Goal: Communication & Community: Ask a question

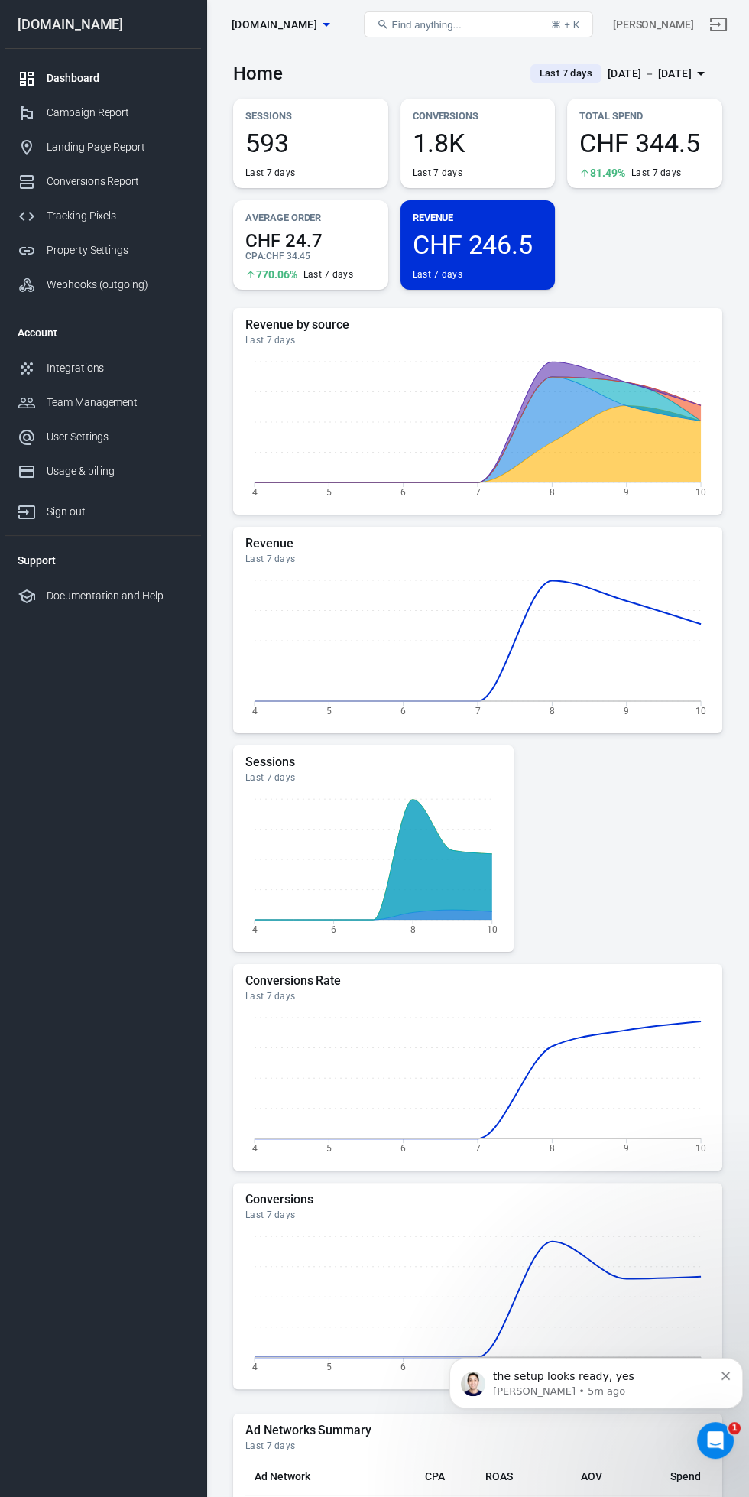
click html "the setup looks ready, yes Jose • 5m ago"
click at [748, 1463] on div "Home Last 7 days Aug 4 － Aug 10, 2025 Sessions 593 Last 7 days Conversions 1.8K…" at bounding box center [477, 1113] width 543 height 2128
click at [717, 1473] on div "Ad Networks Summary Last 7 days Ad Network CPA ROAS AOV Spend Facebook CHF 77.7…" at bounding box center [477, 1495] width 489 height 162
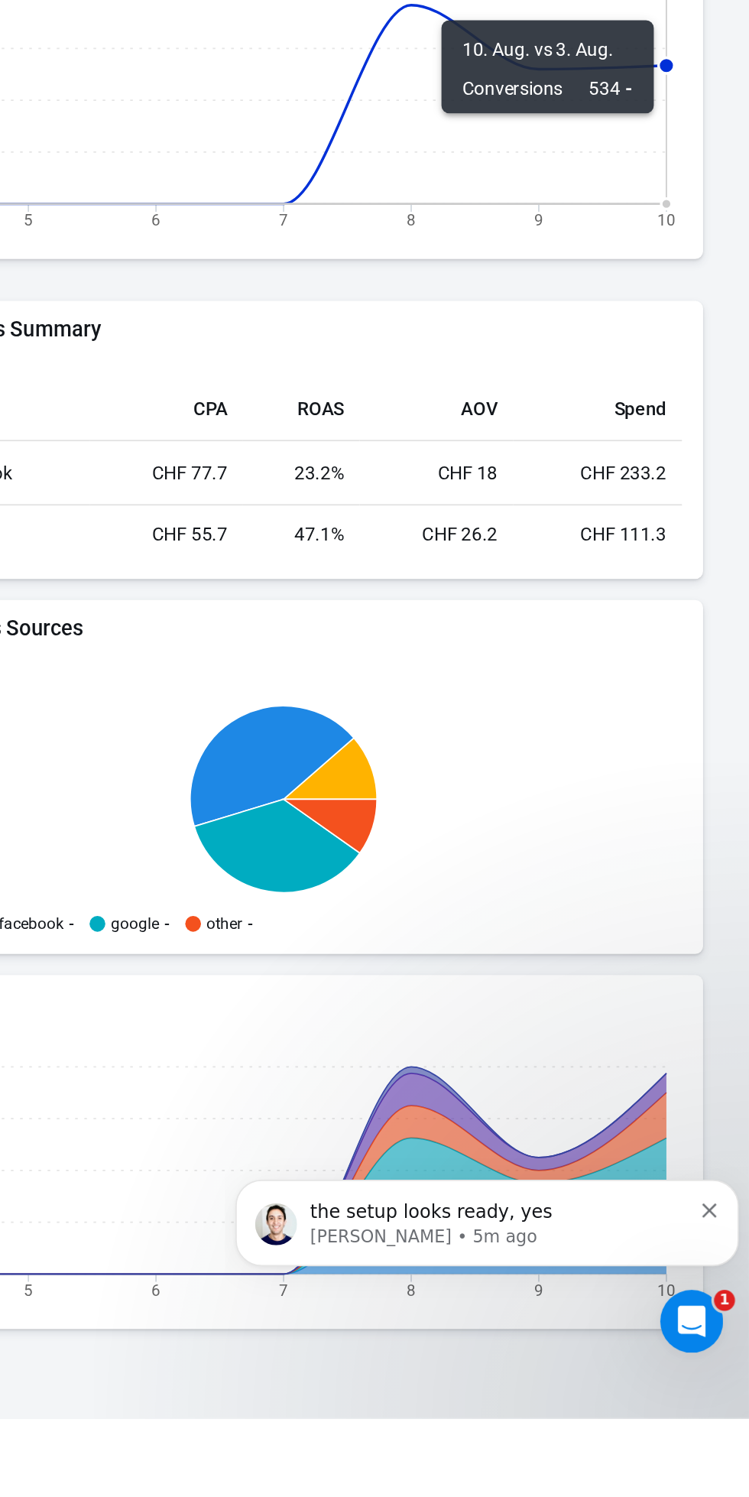
click at [677, 1317] on icon "Open Intercom Messenger" at bounding box center [678, 1308] width 25 height 25
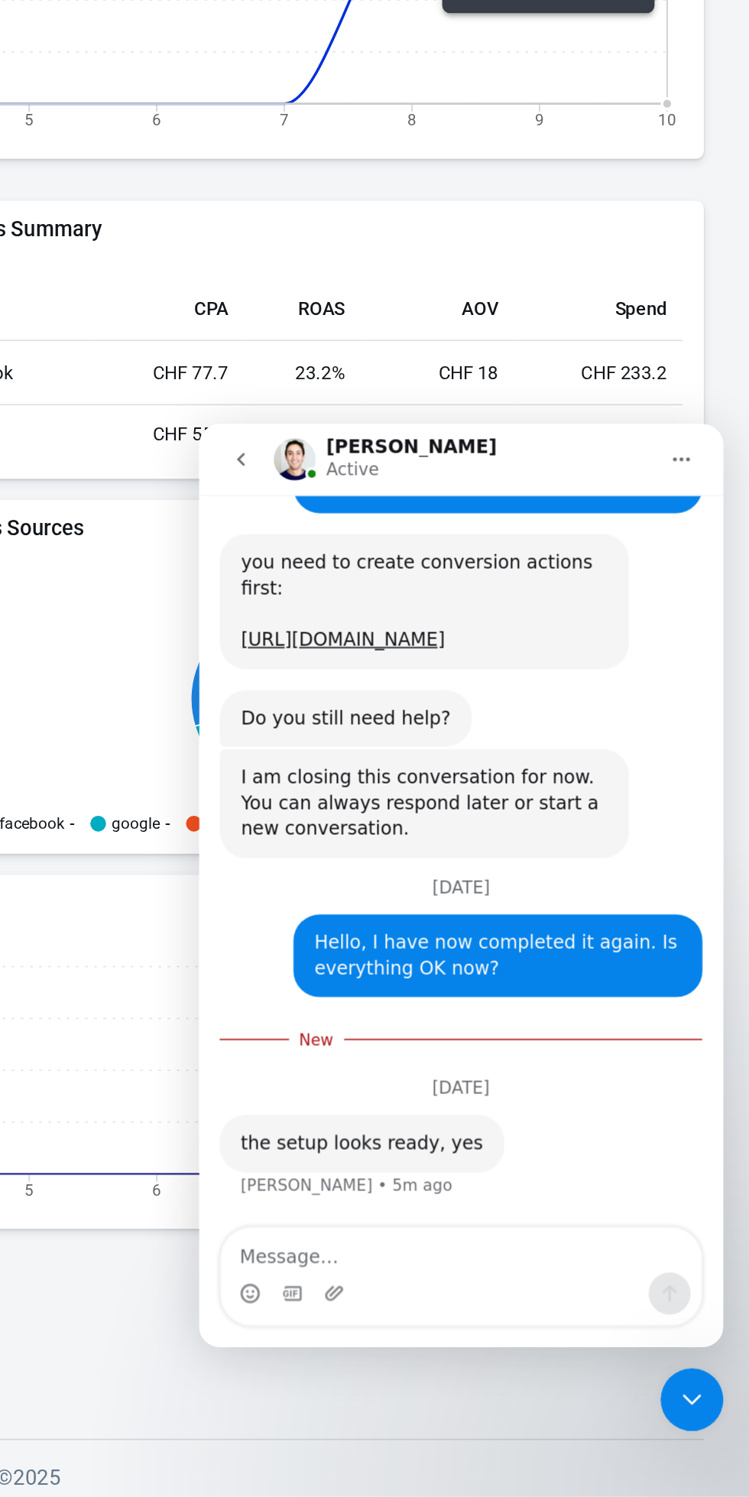
click at [362, 908] on textarea "Message…" at bounding box center [352, 905] width 280 height 26
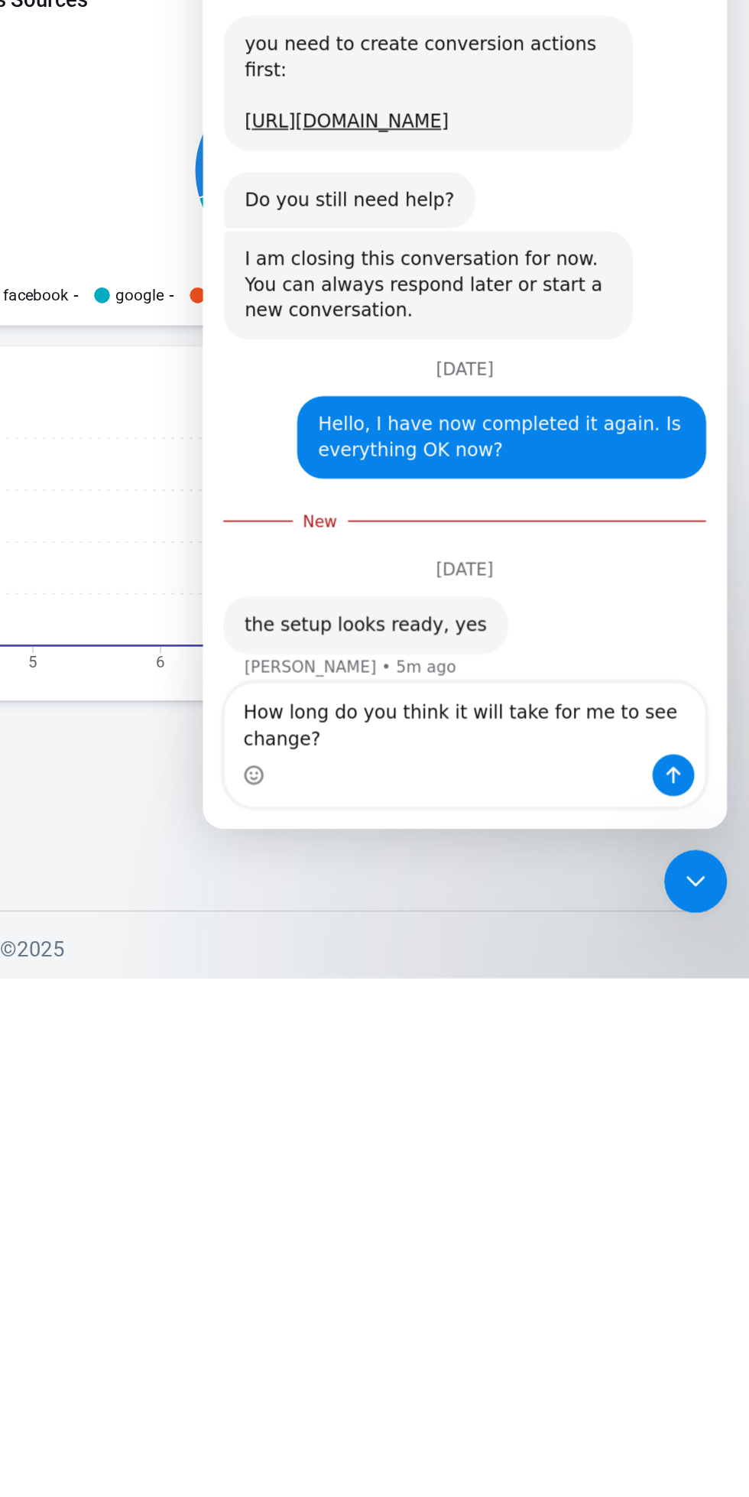
scroll to position [1219, 0]
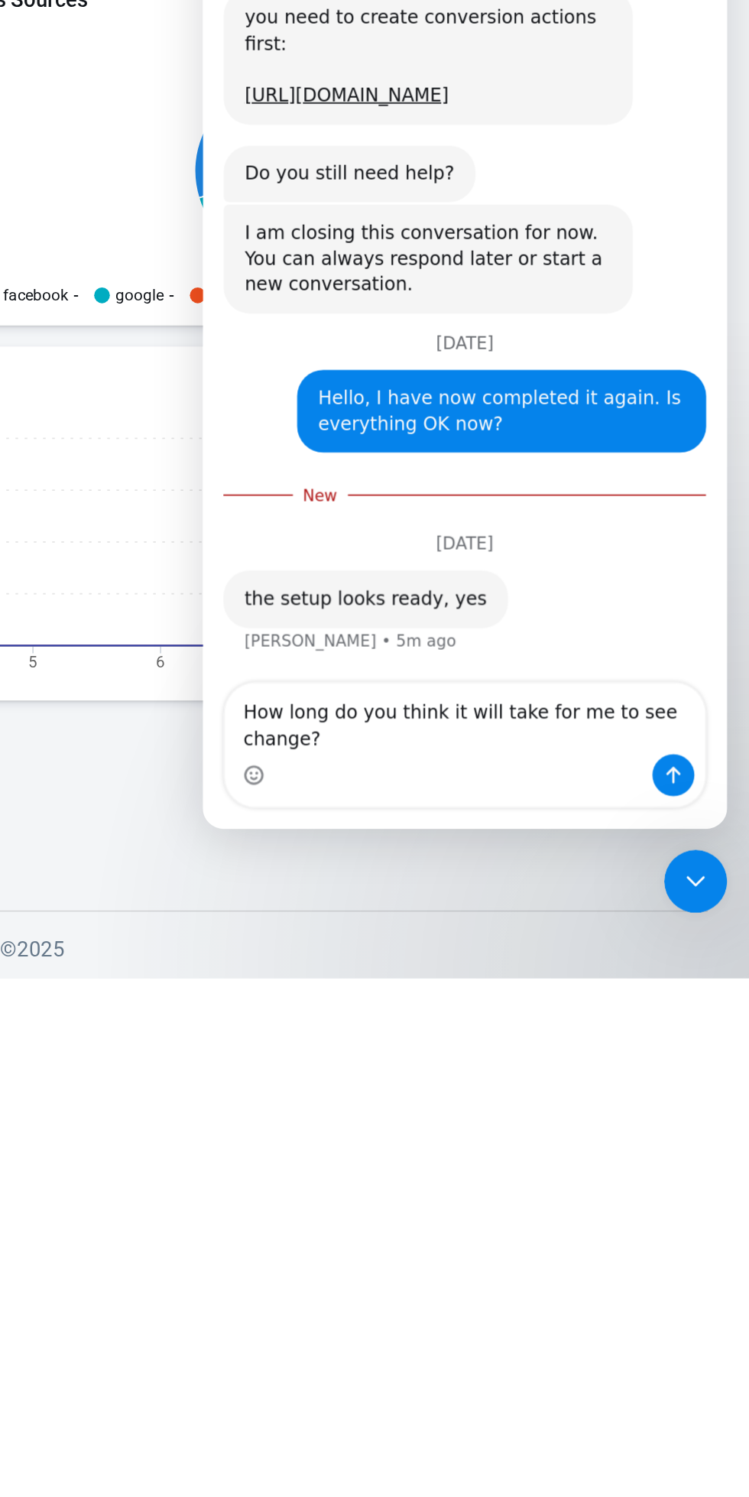
type textarea "How long do you think it will take for me to see change?"
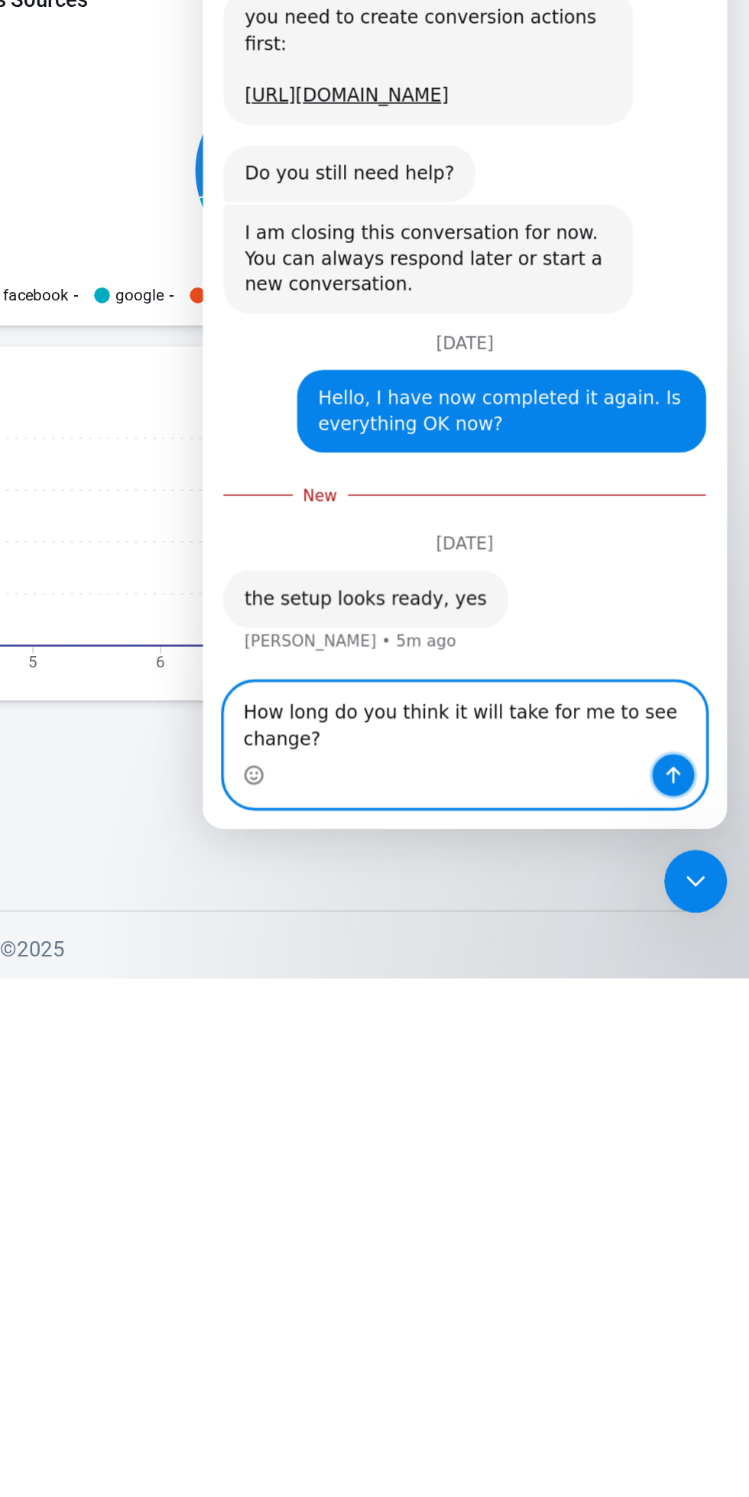
click at [478, 418] on icon "Send a message…" at bounding box center [477, 413] width 12 height 12
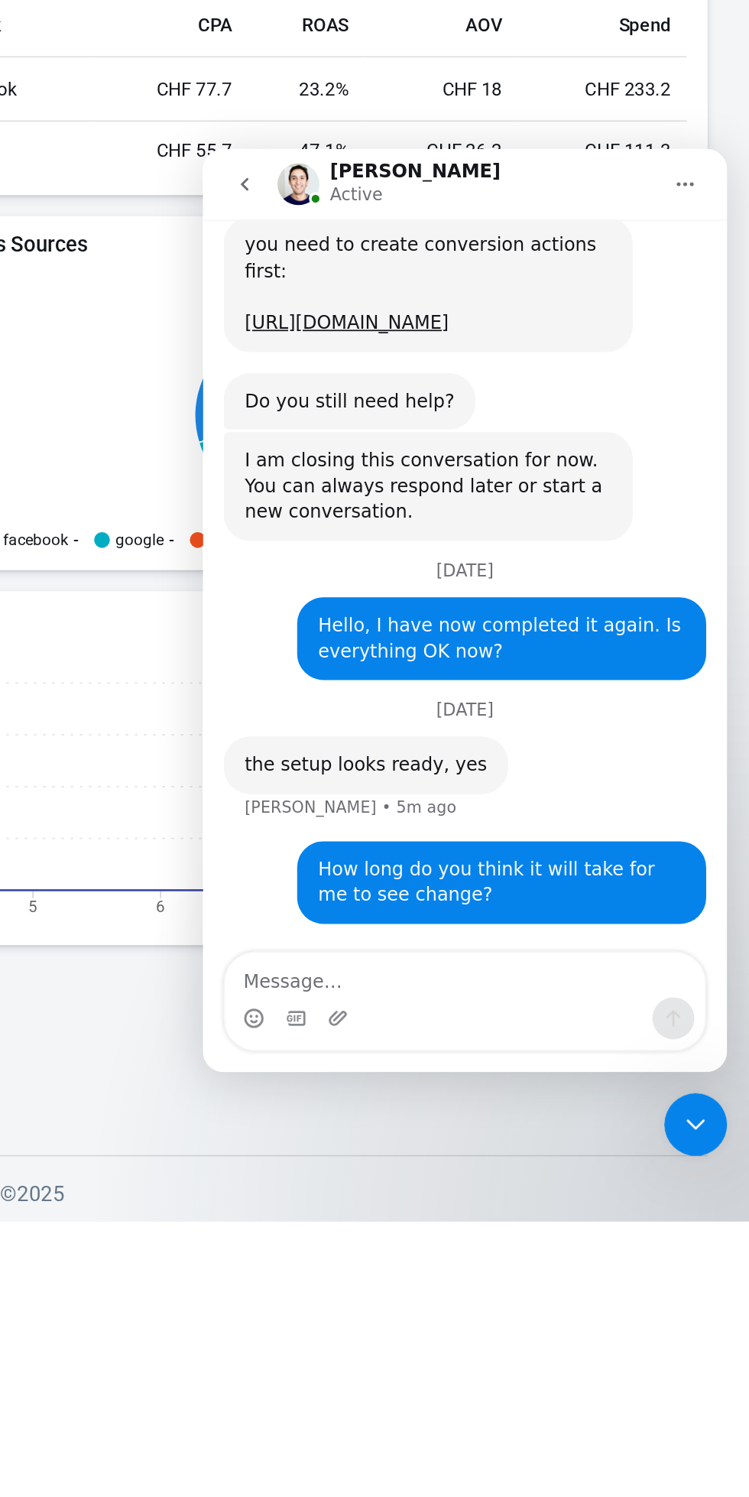
scroll to position [677, 0]
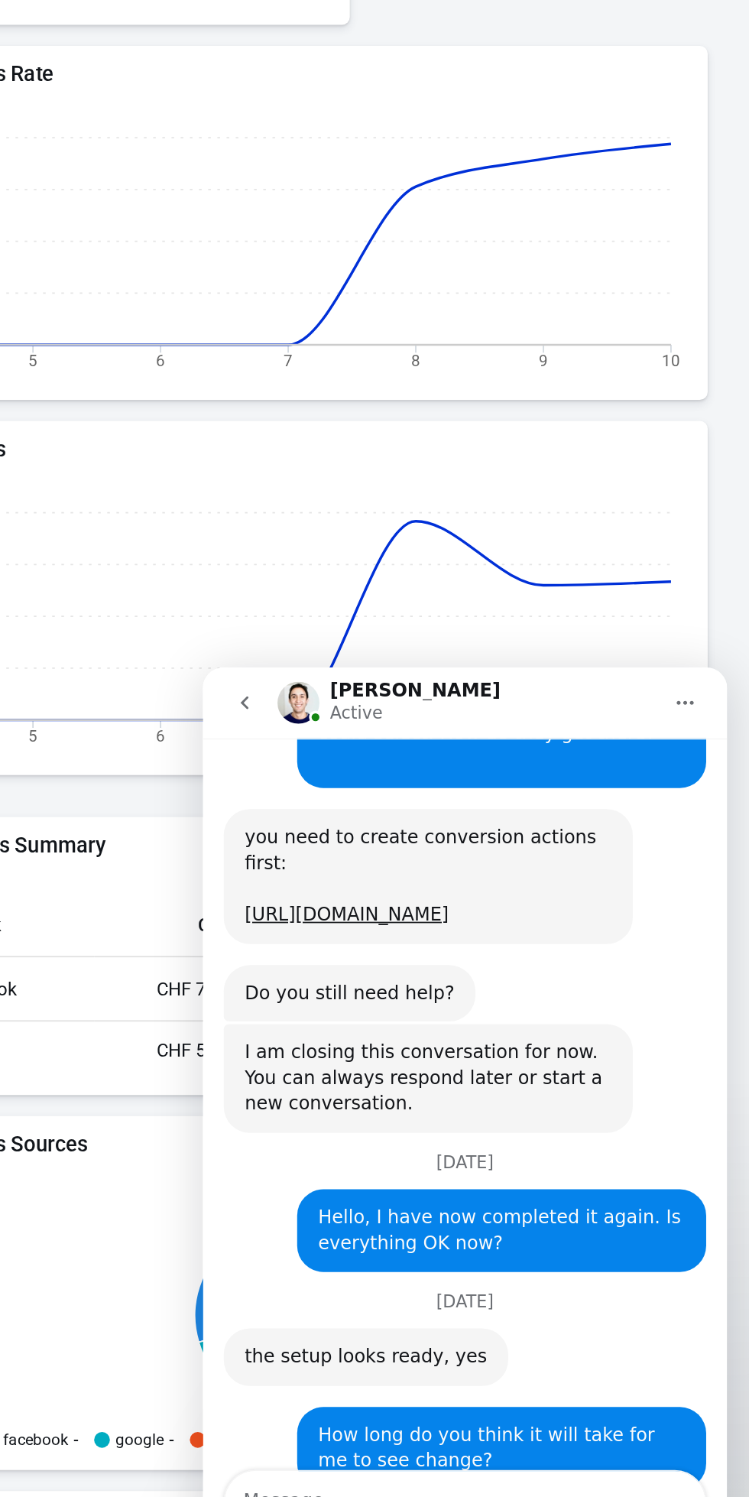
scroll to position [1304, 0]
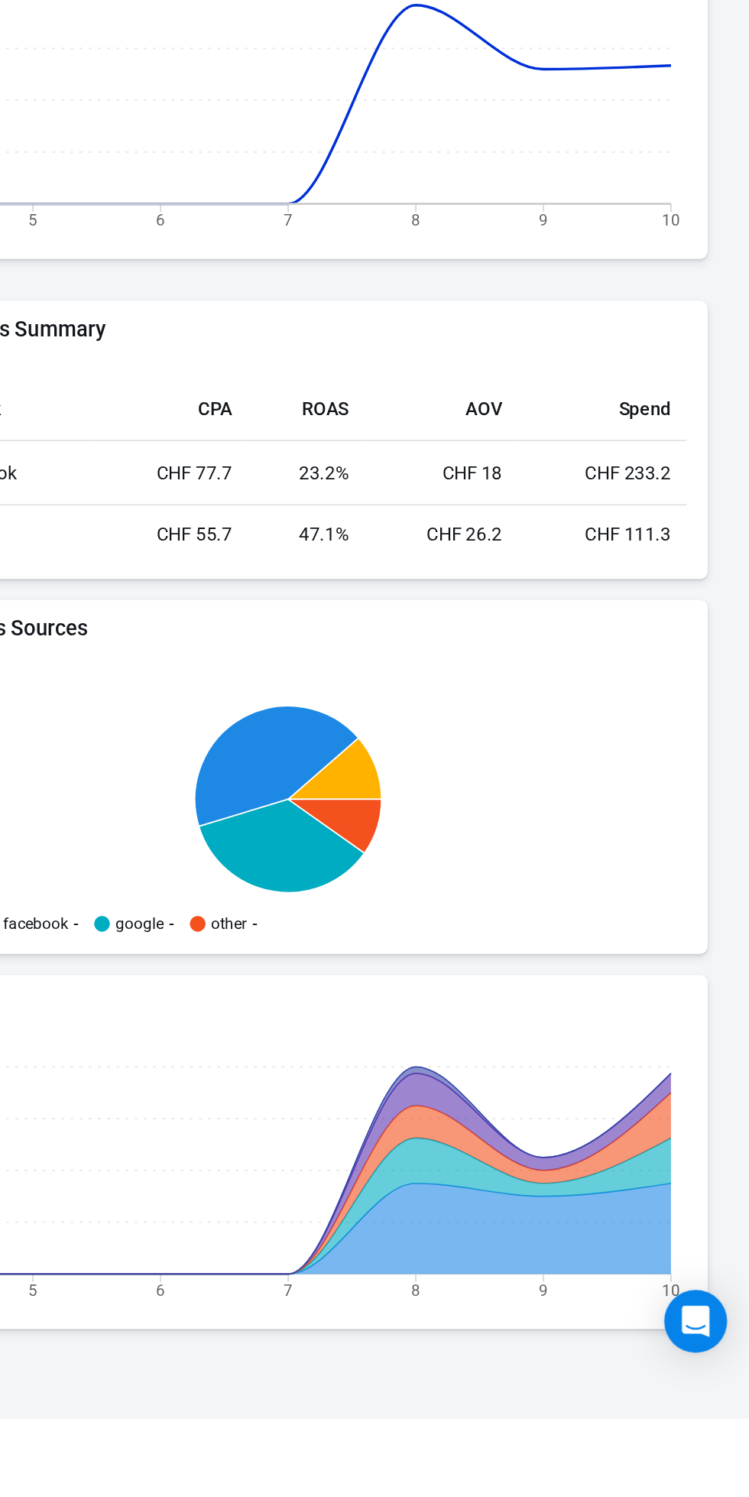
scroll to position [568, 0]
click at [716, 1450] on icon "Open Intercom Messenger" at bounding box center [716, 1440] width 16 height 18
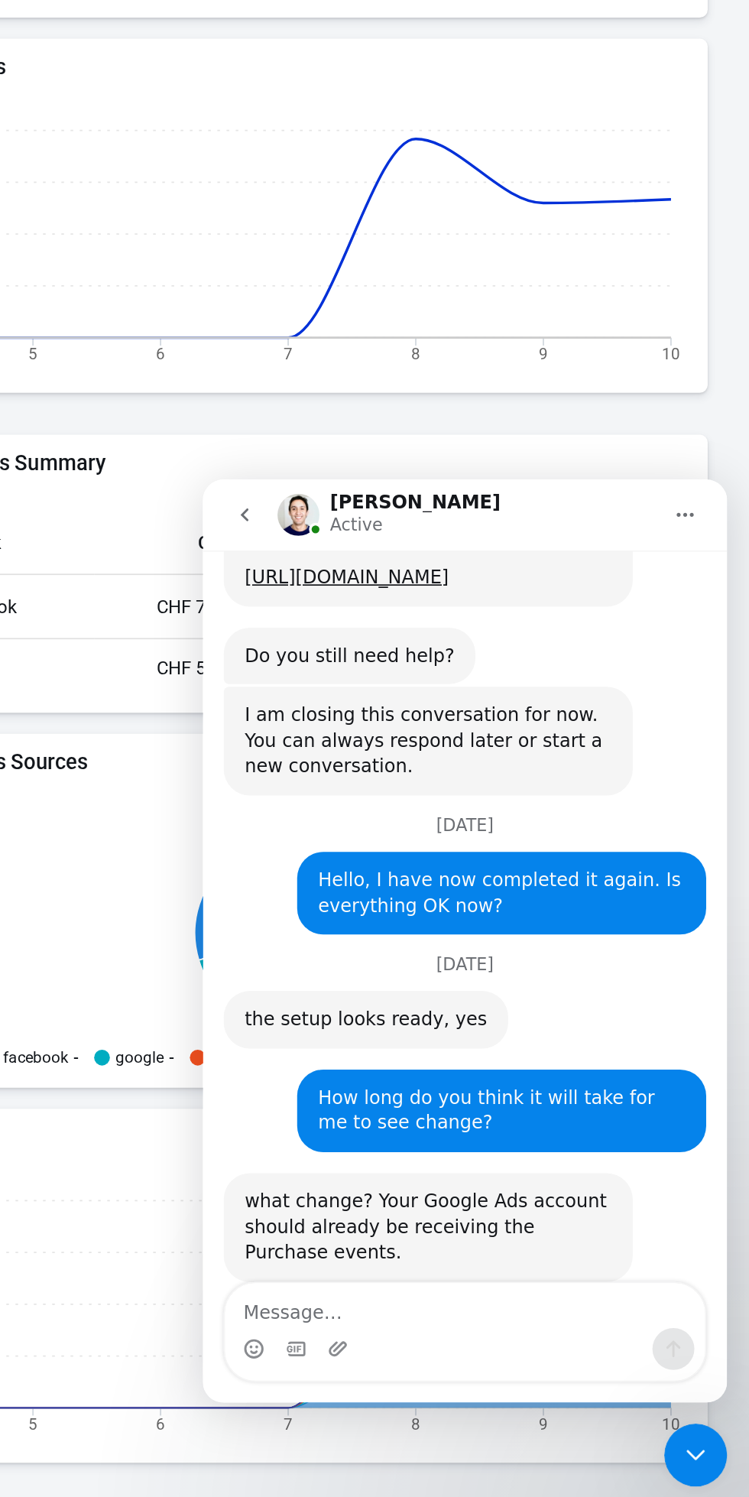
scroll to position [1304, 0]
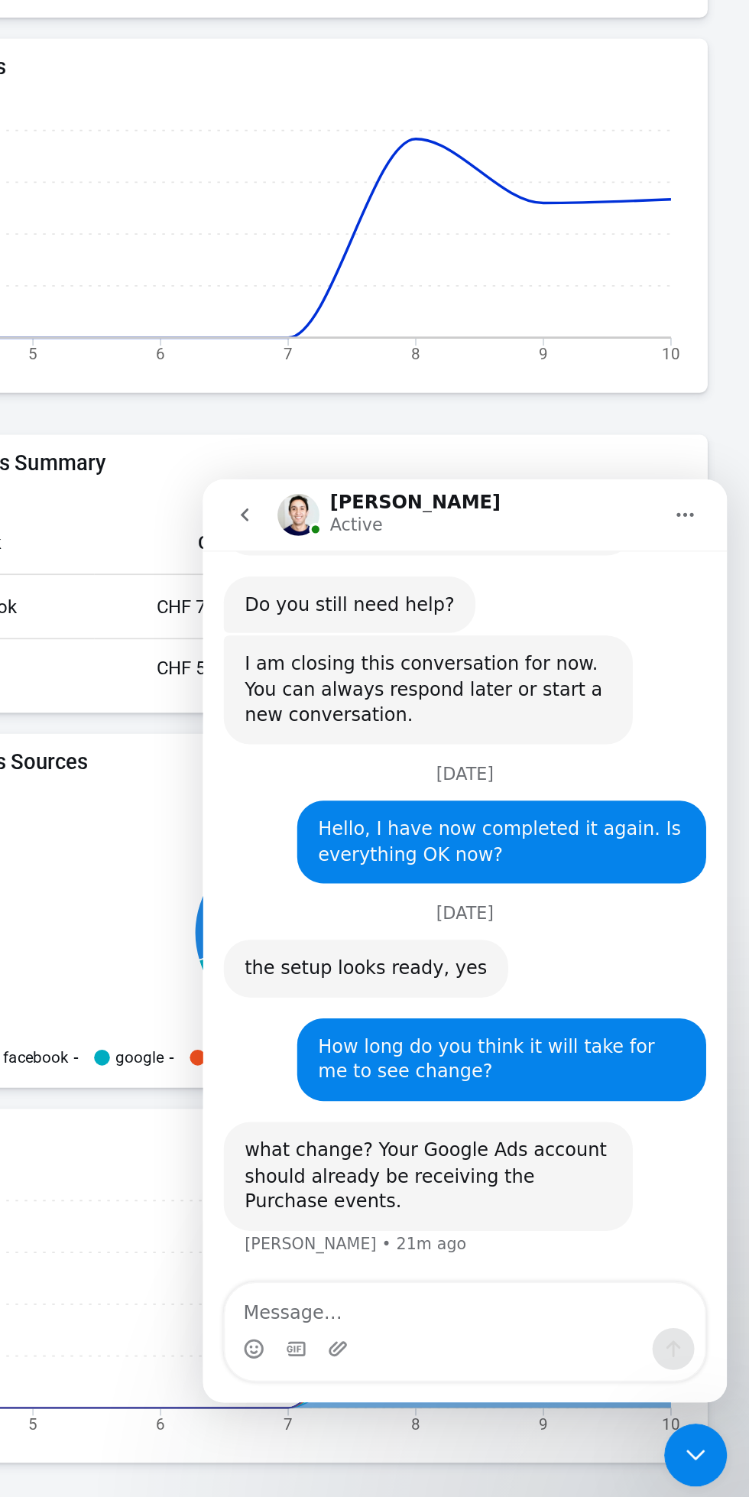
click at [341, 964] on textarea "Message…" at bounding box center [356, 961] width 280 height 26
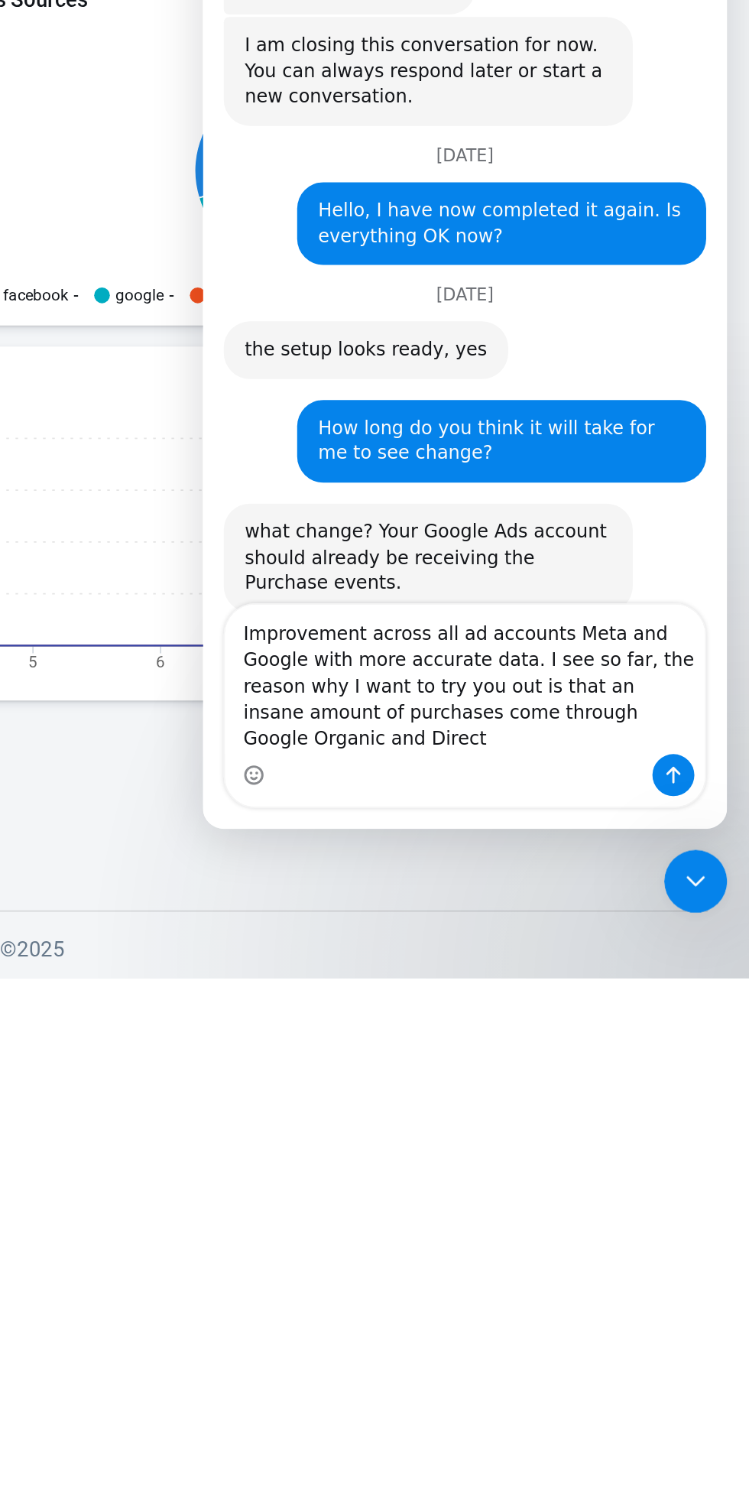
scroll to position [1349, 0]
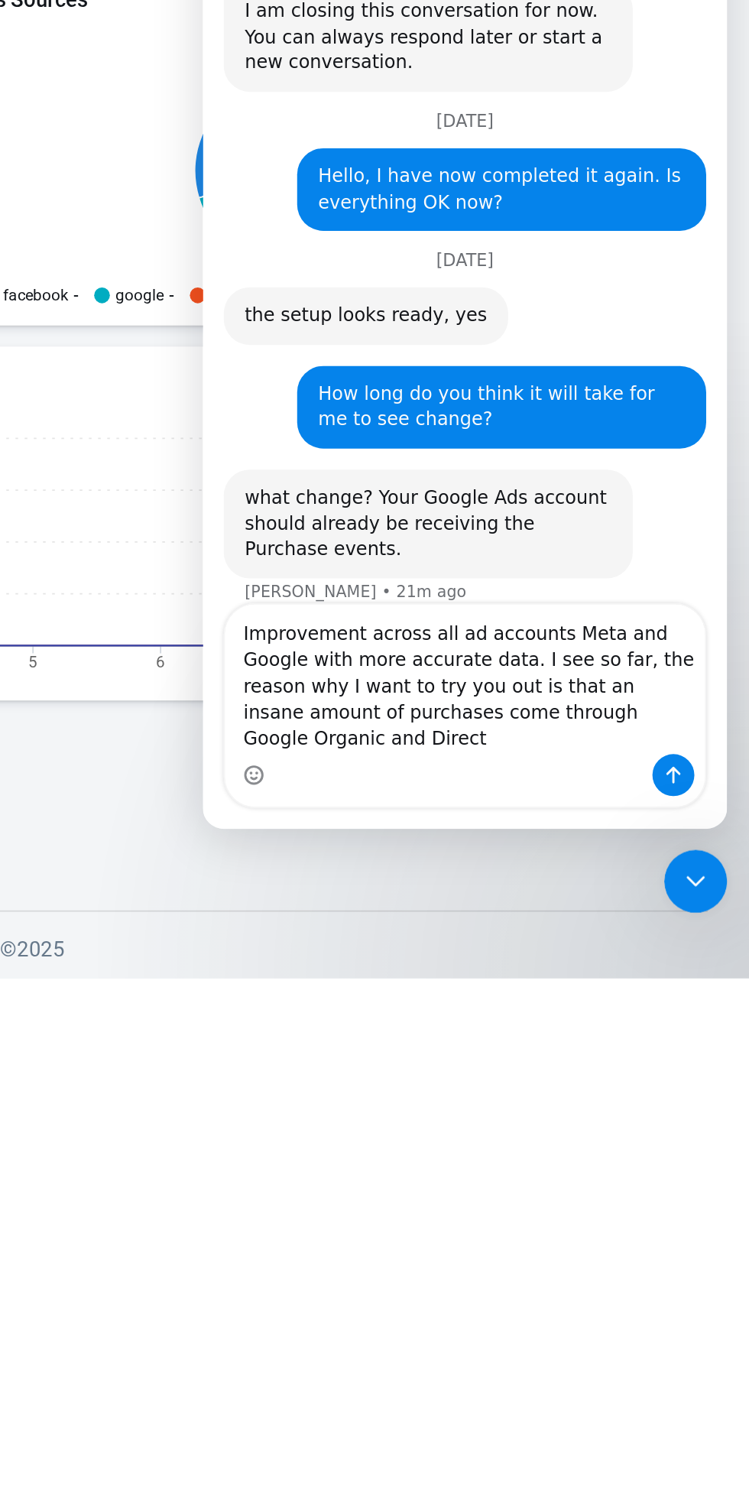
type textarea "Improvement across all ad accounts Meta and Google with more accurate data. I s…"
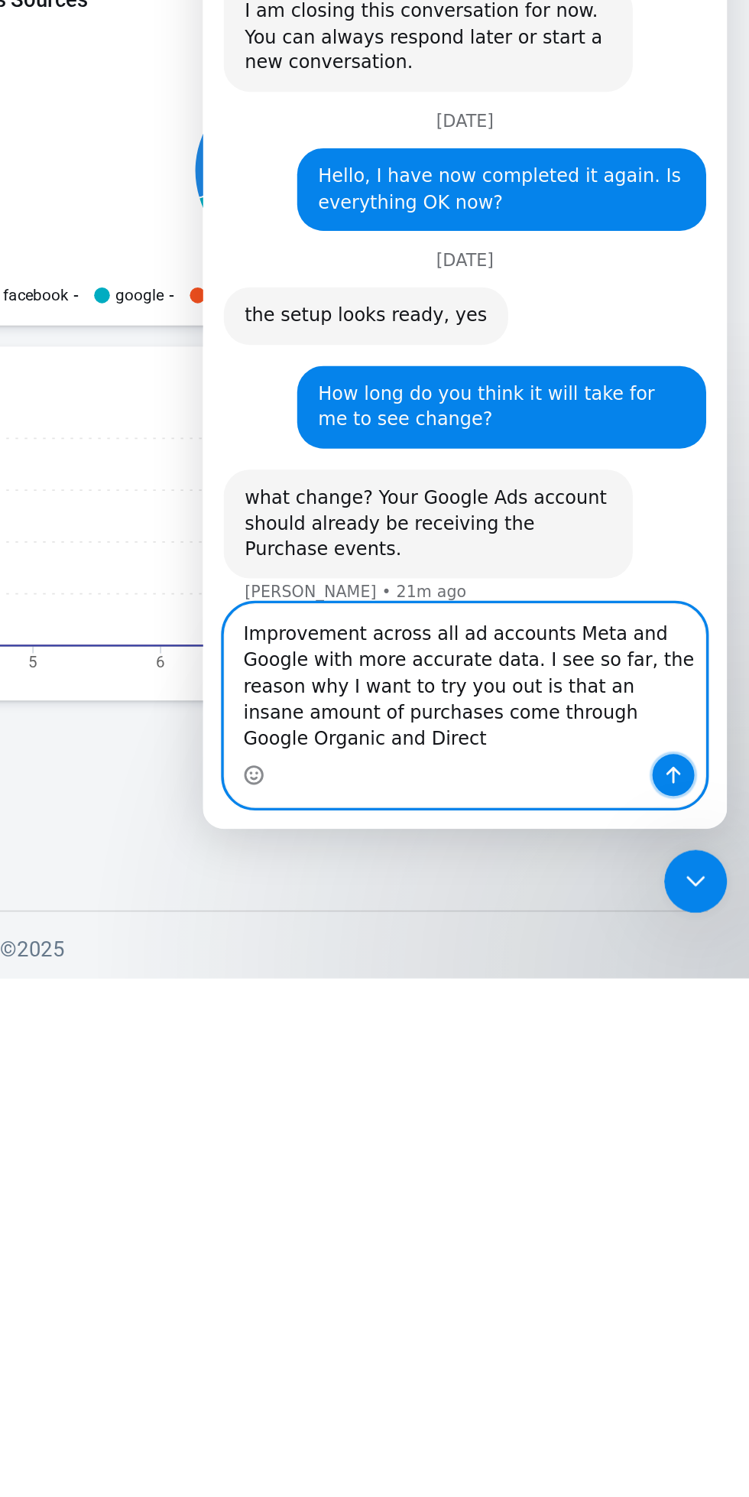
click at [477, 412] on icon "Send a message…" at bounding box center [477, 413] width 8 height 10
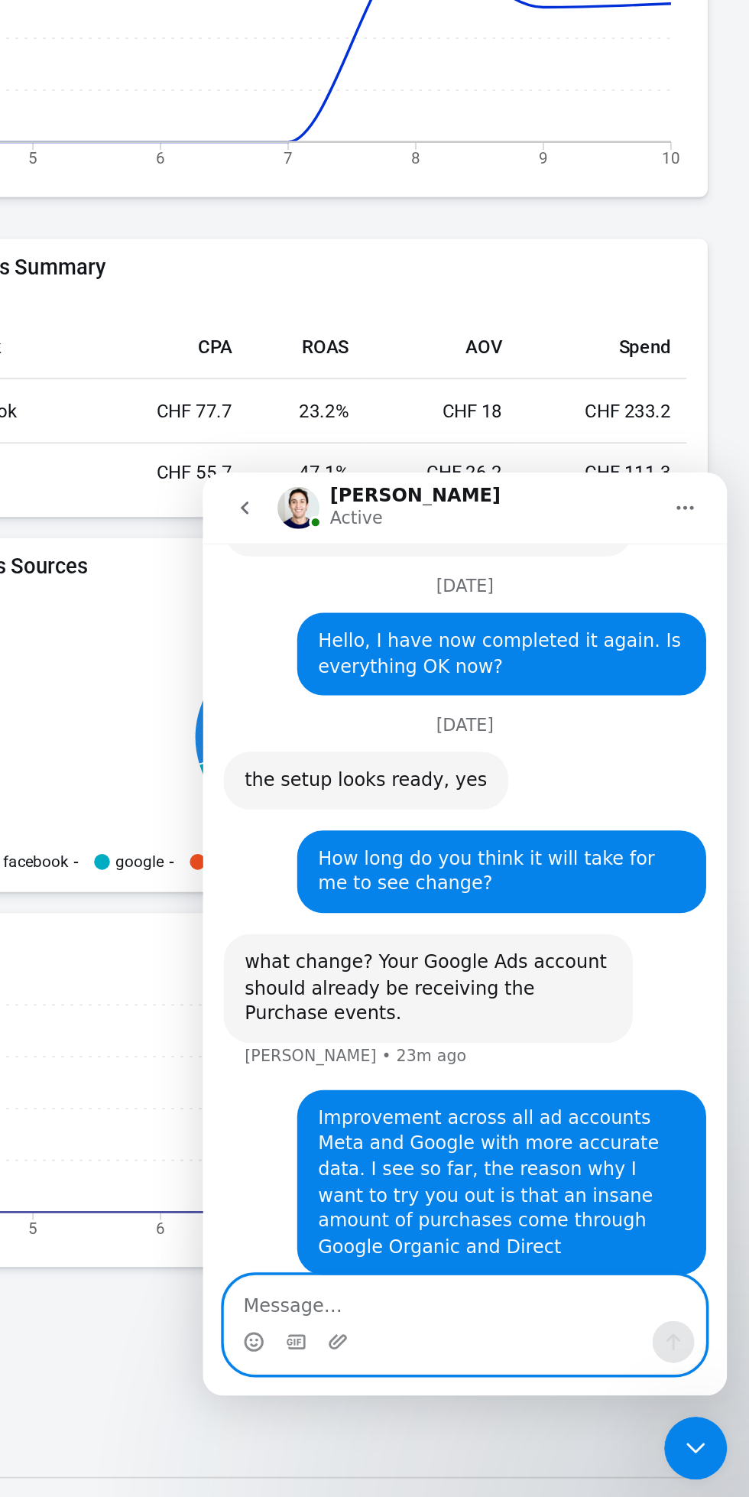
scroll to position [678, 0]
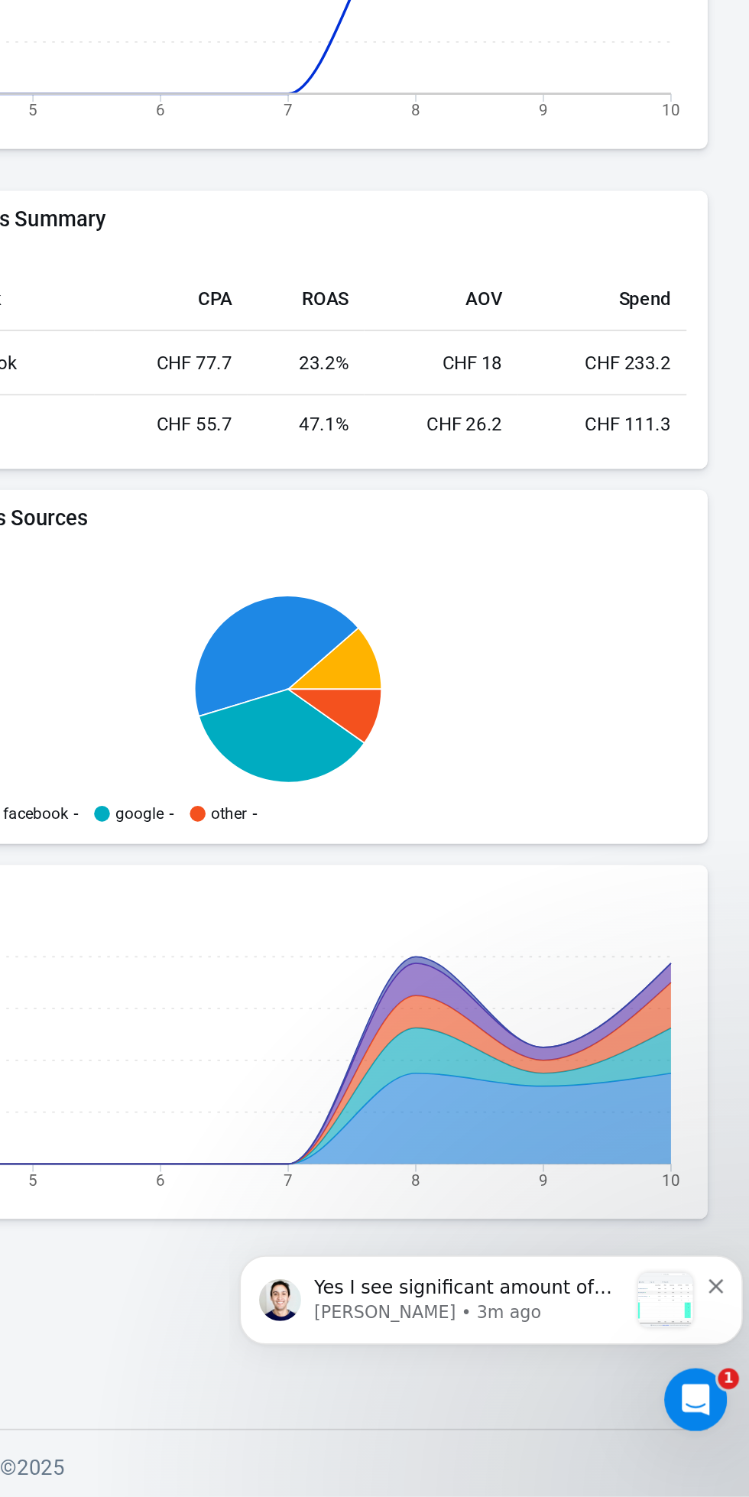
click at [677, 1386] on icon "Open Intercom Messenger" at bounding box center [683, 1386] width 25 height 25
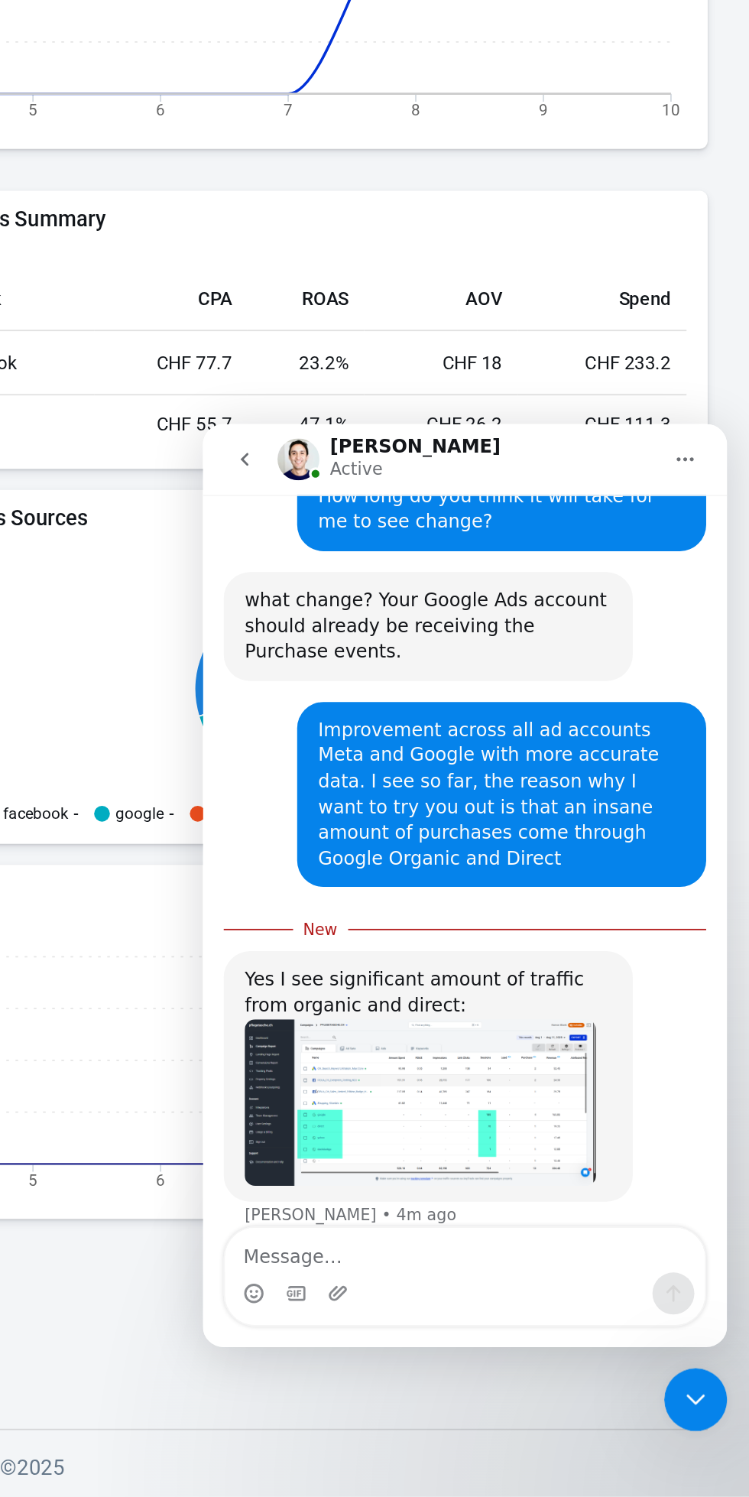
scroll to position [1592, 0]
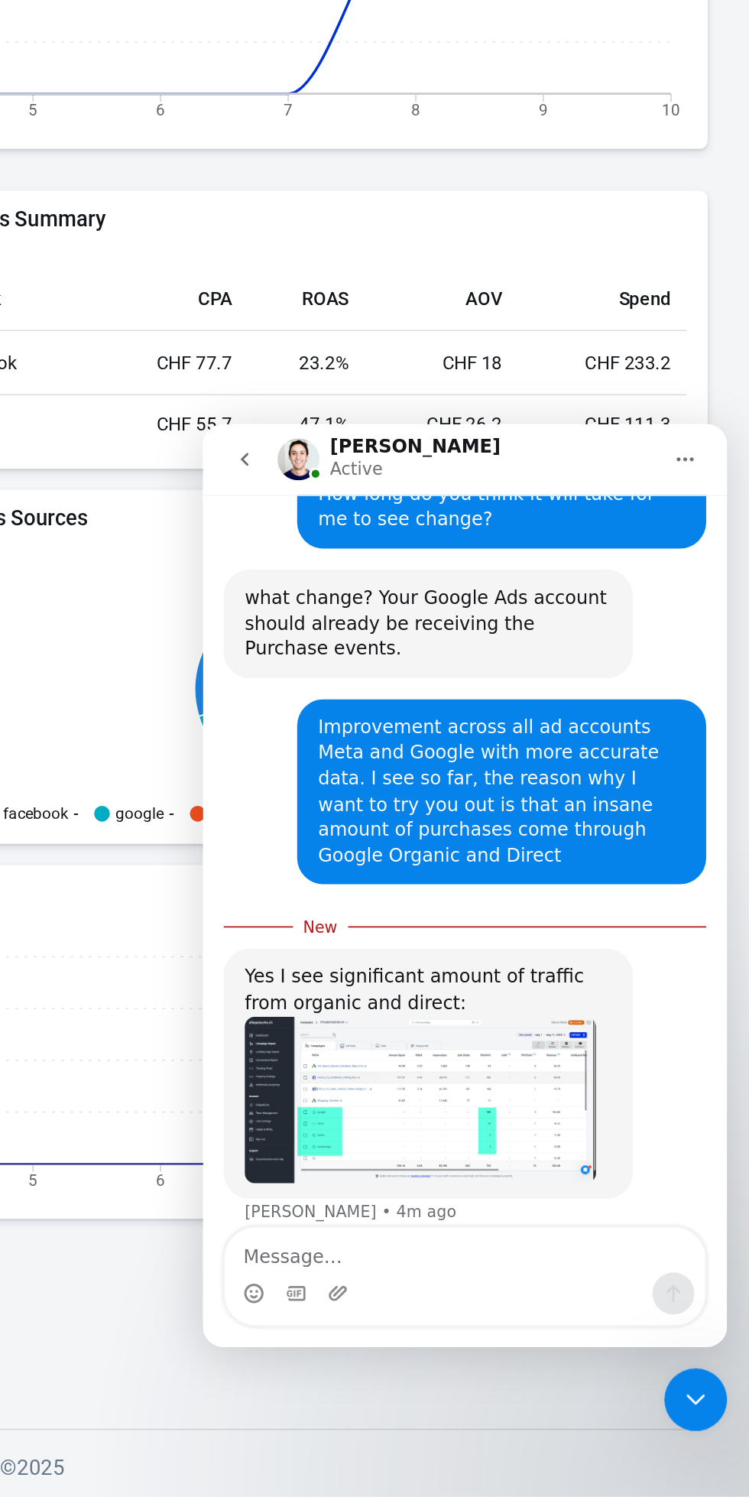
click at [314, 794] on img "Jose says…" at bounding box center [329, 817] width 205 height 97
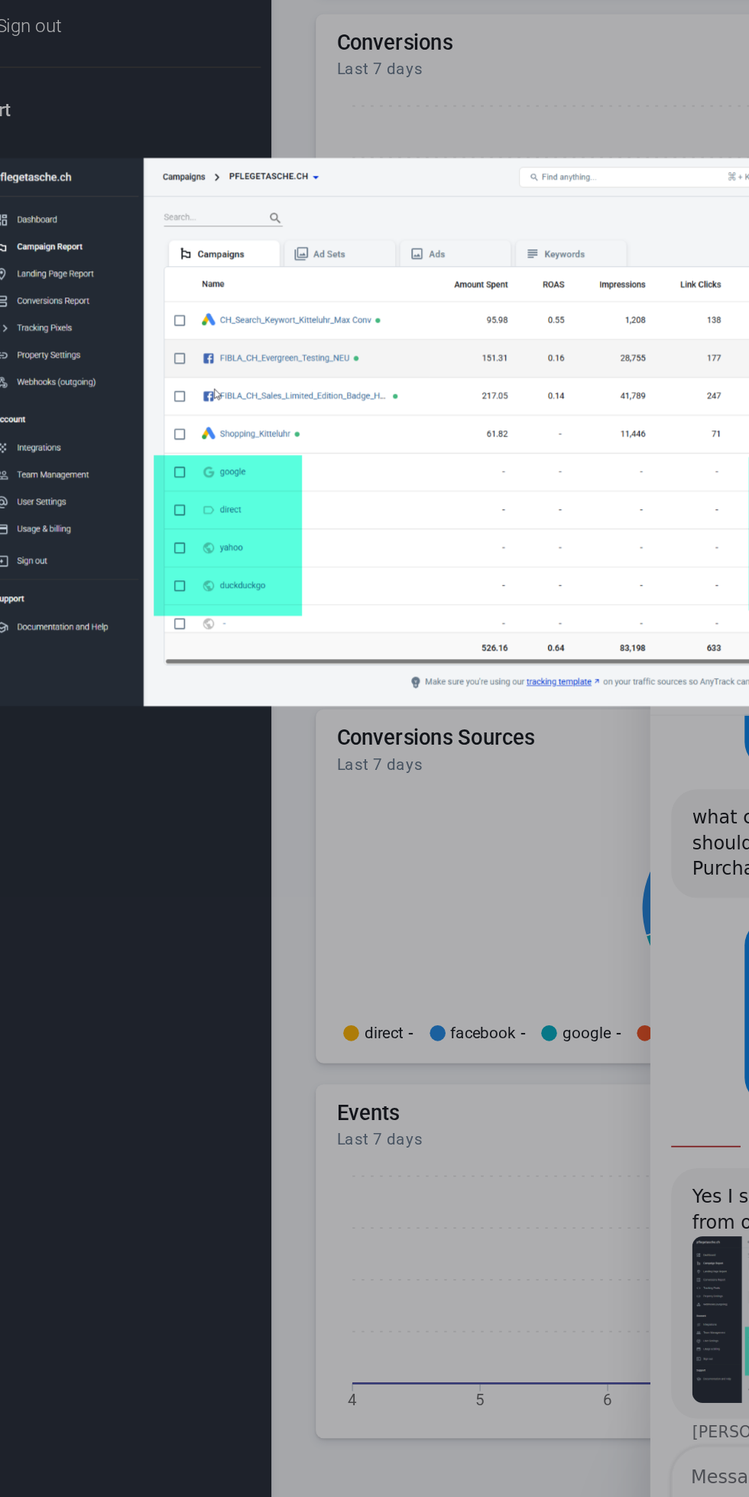
scroll to position [678, 0]
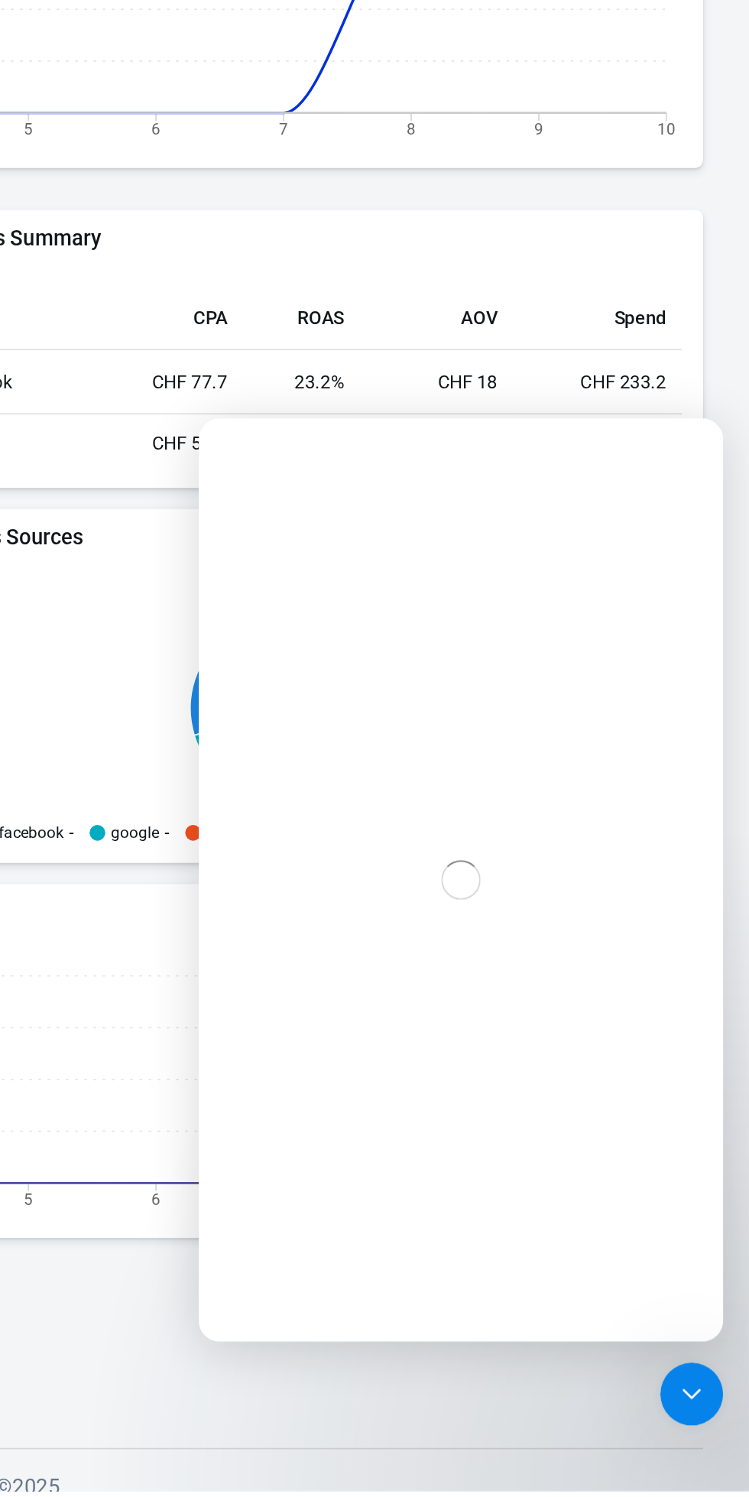
scroll to position [672, 0]
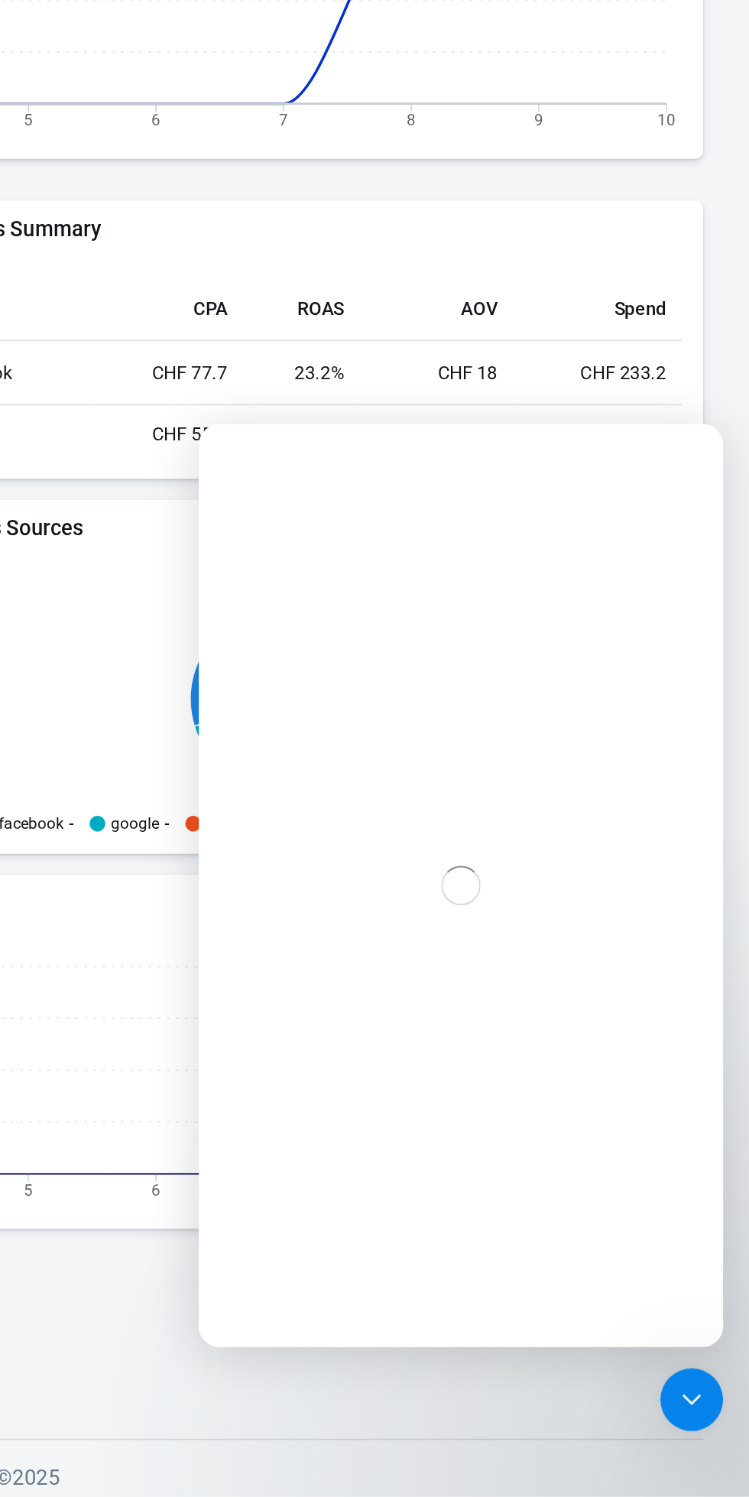
click at [690, 1397] on div "Close Intercom Messenger" at bounding box center [678, 1386] width 37 height 37
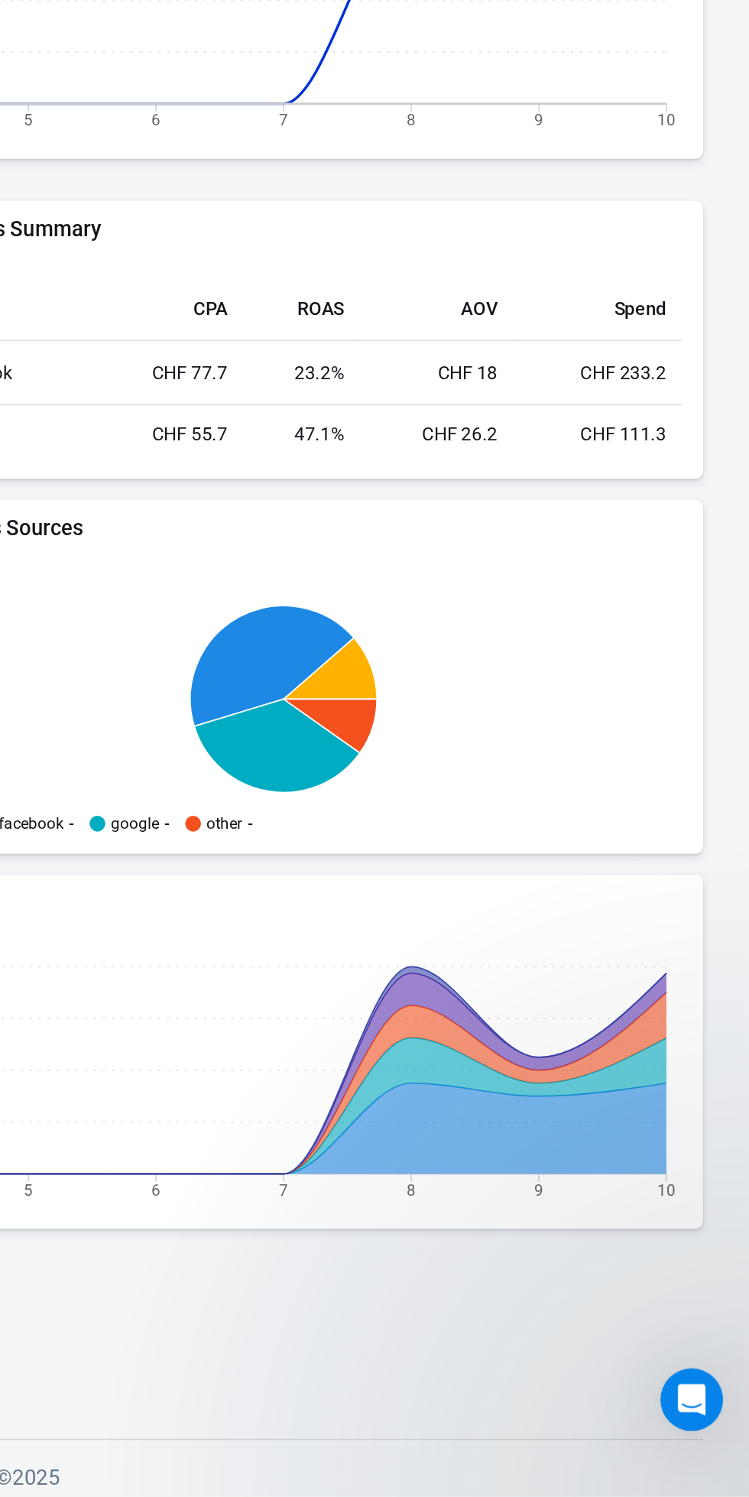
scroll to position [0, 0]
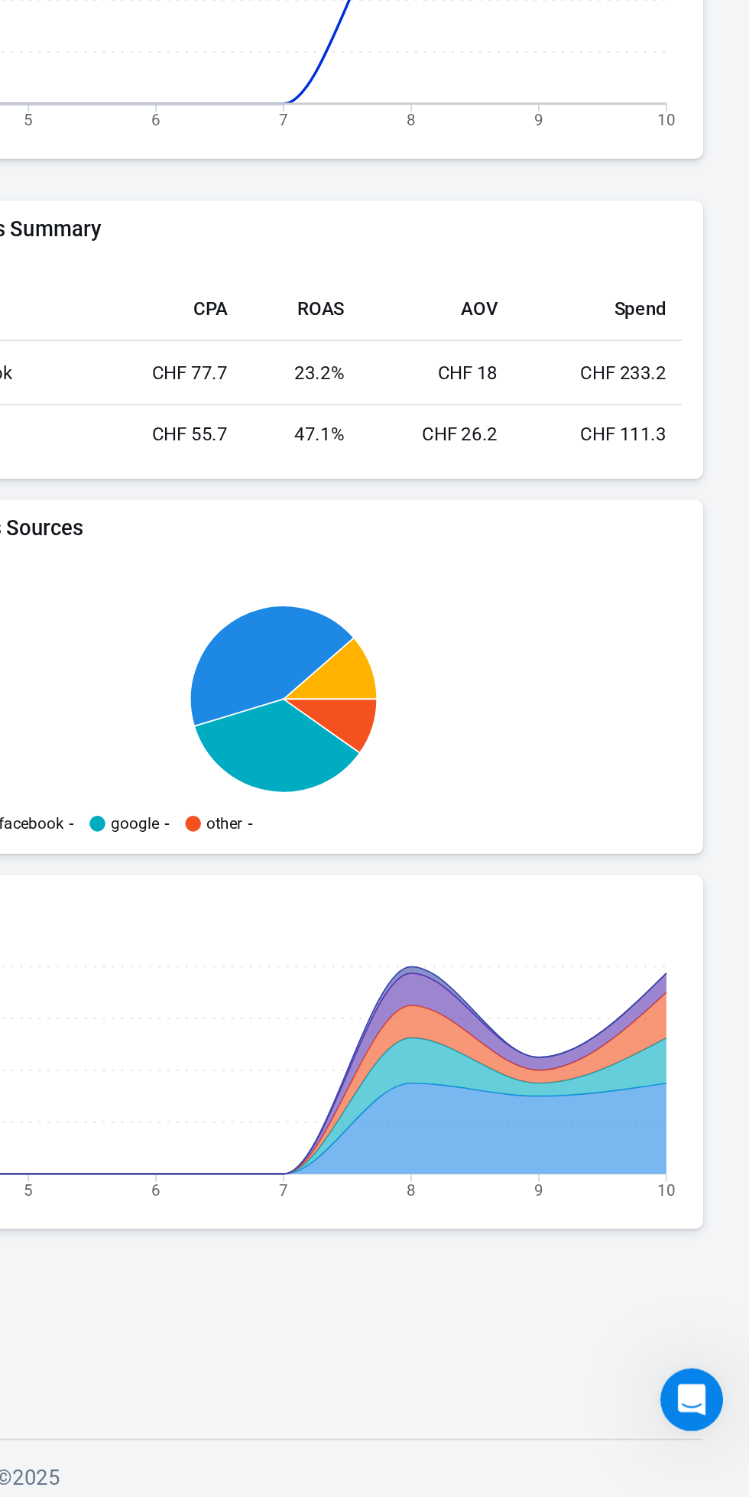
click at [676, 1395] on div "Open Intercom Messenger" at bounding box center [678, 1386] width 50 height 50
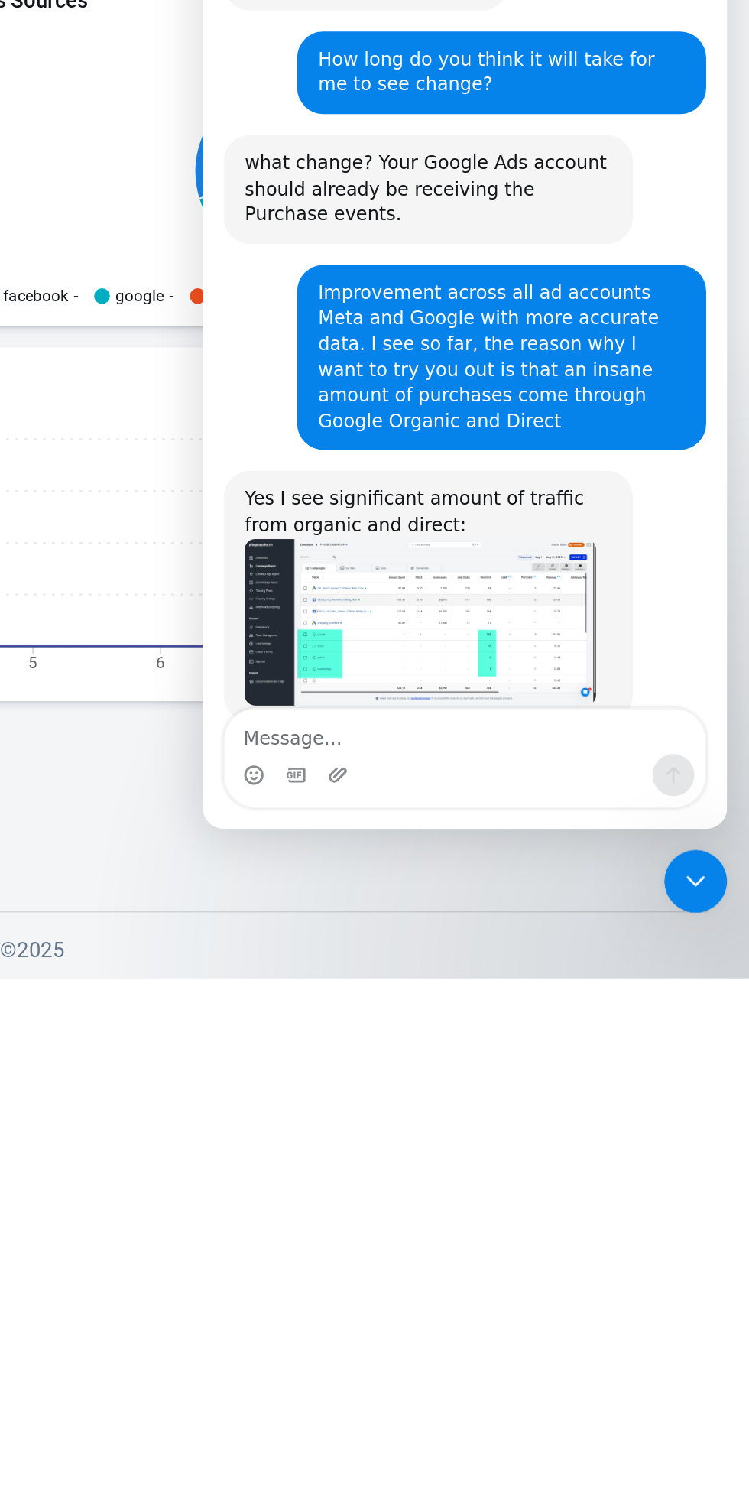
scroll to position [1567, 0]
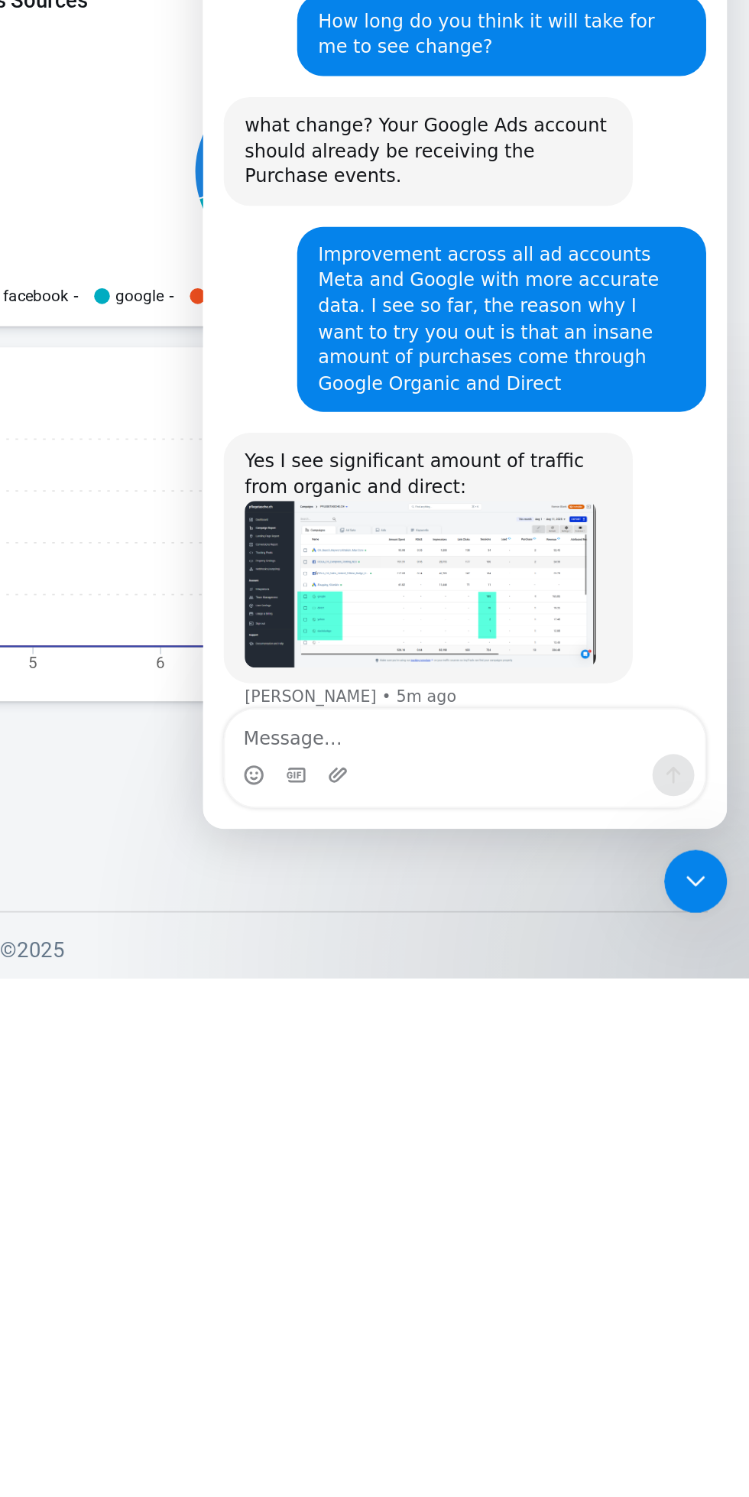
click at [372, 384] on textarea "Message…" at bounding box center [356, 388] width 280 height 26
click at [261, 385] on textarea "Message…" at bounding box center [356, 388] width 280 height 26
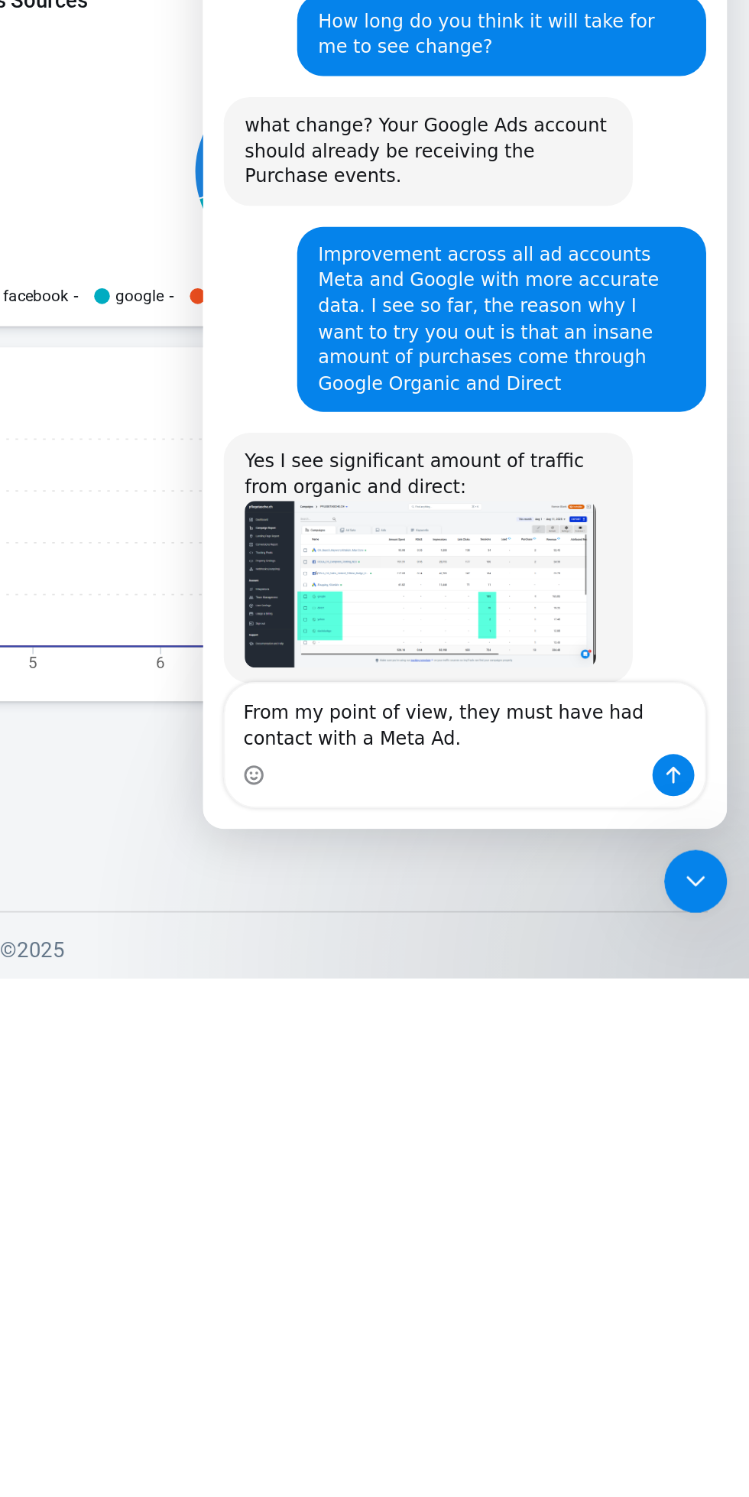
scroll to position [1582, 0]
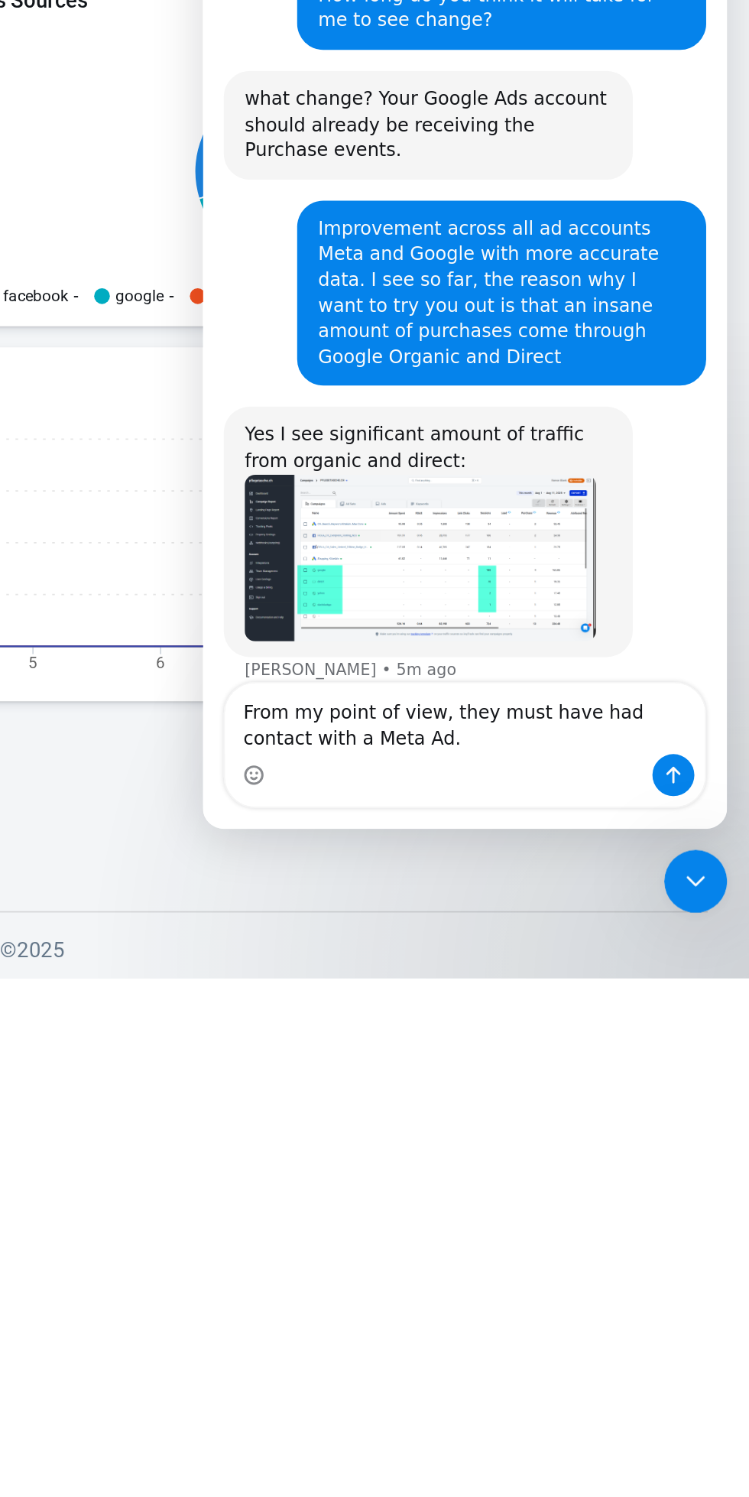
type textarea "From my point of view, they must have had contact with a Meta Ad."
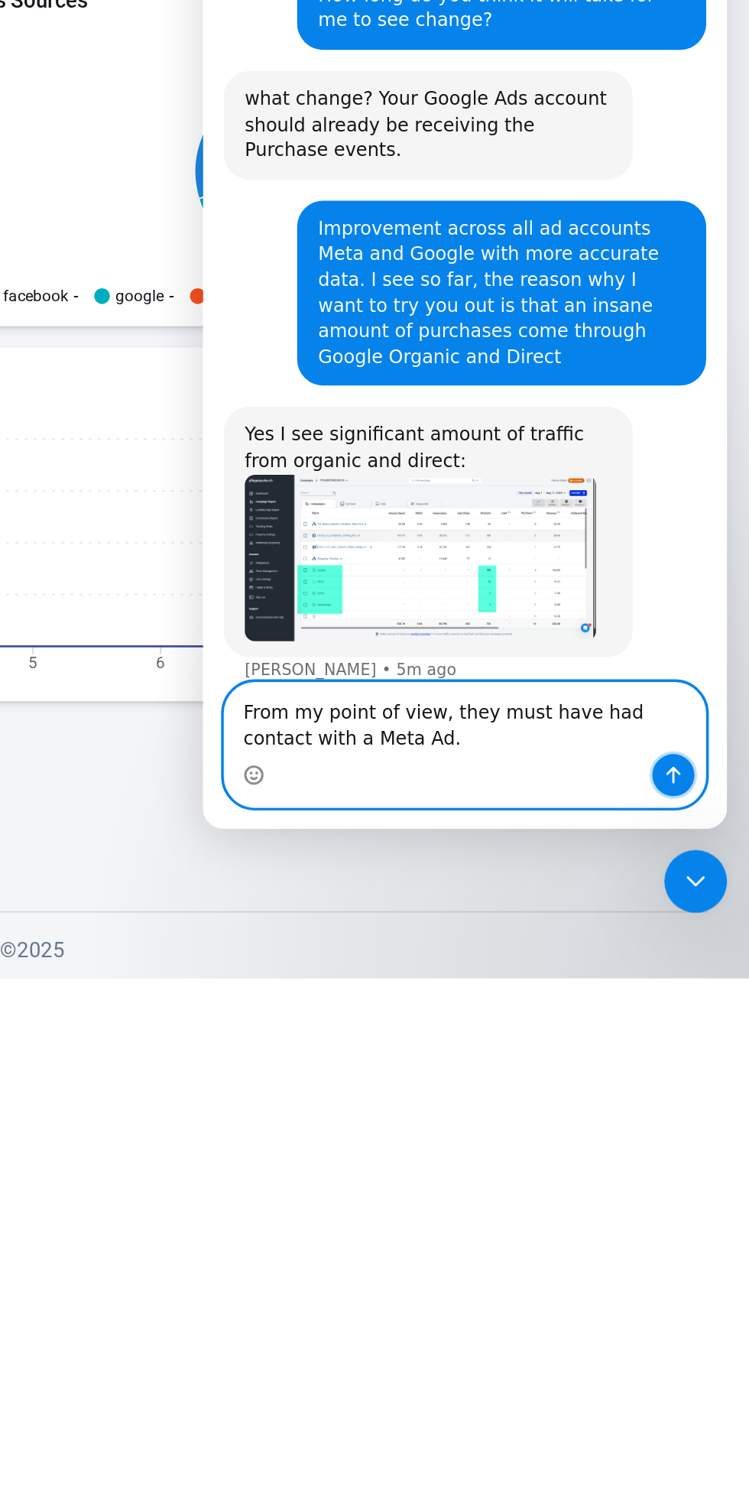
click at [477, 412] on icon "Send a message…" at bounding box center [477, 413] width 8 height 10
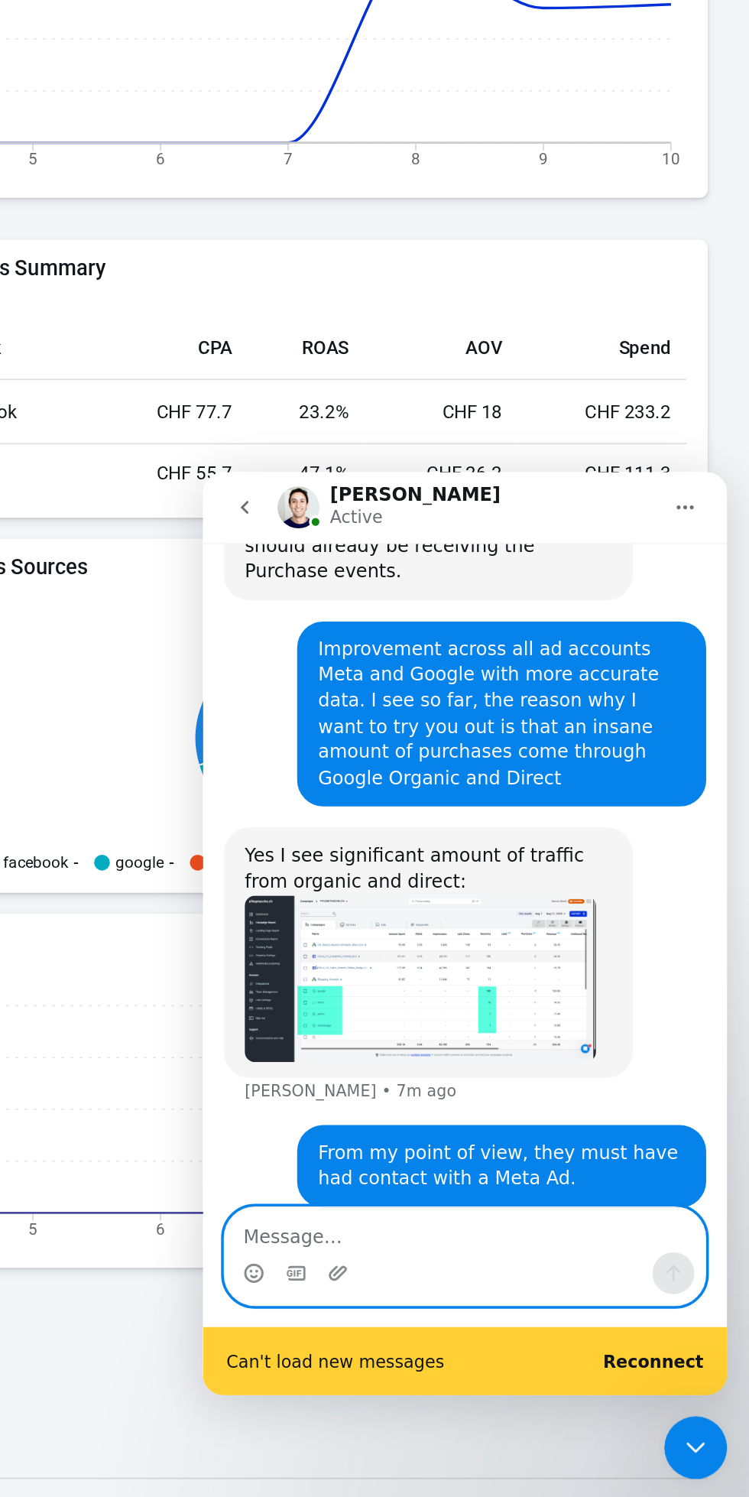
scroll to position [677, 0]
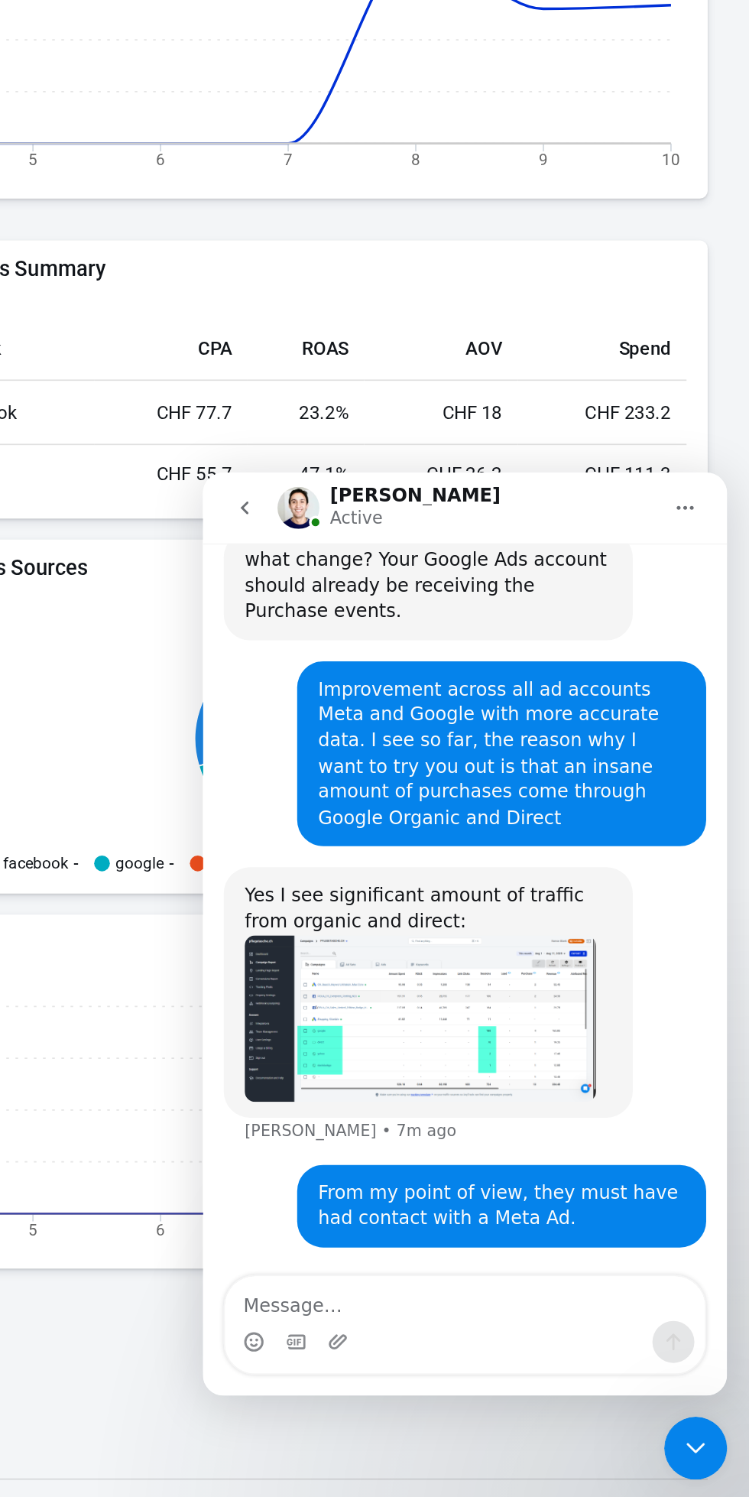
click at [464, 1010] on div "Successfully reconnected" at bounding box center [356, 1010] width 306 height 0
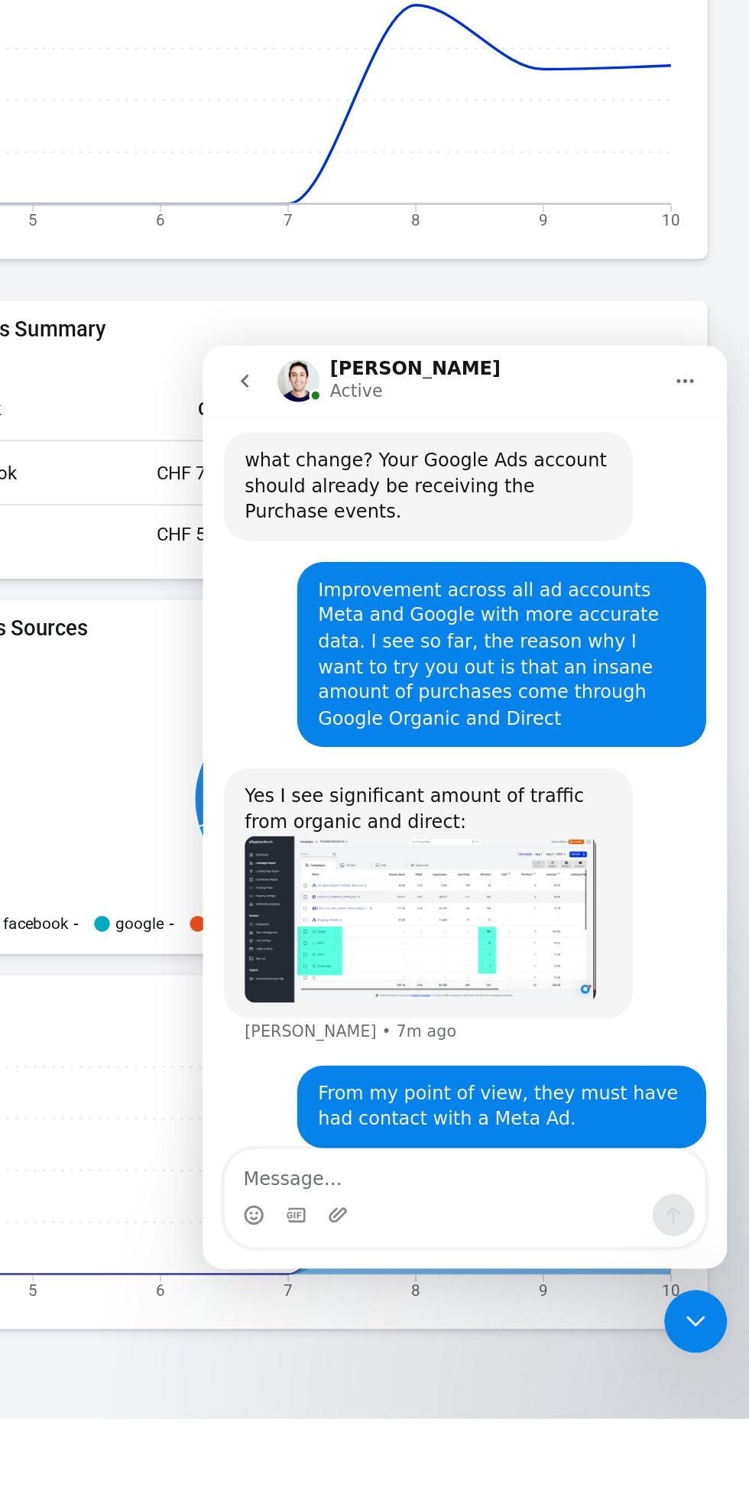
scroll to position [568, 0]
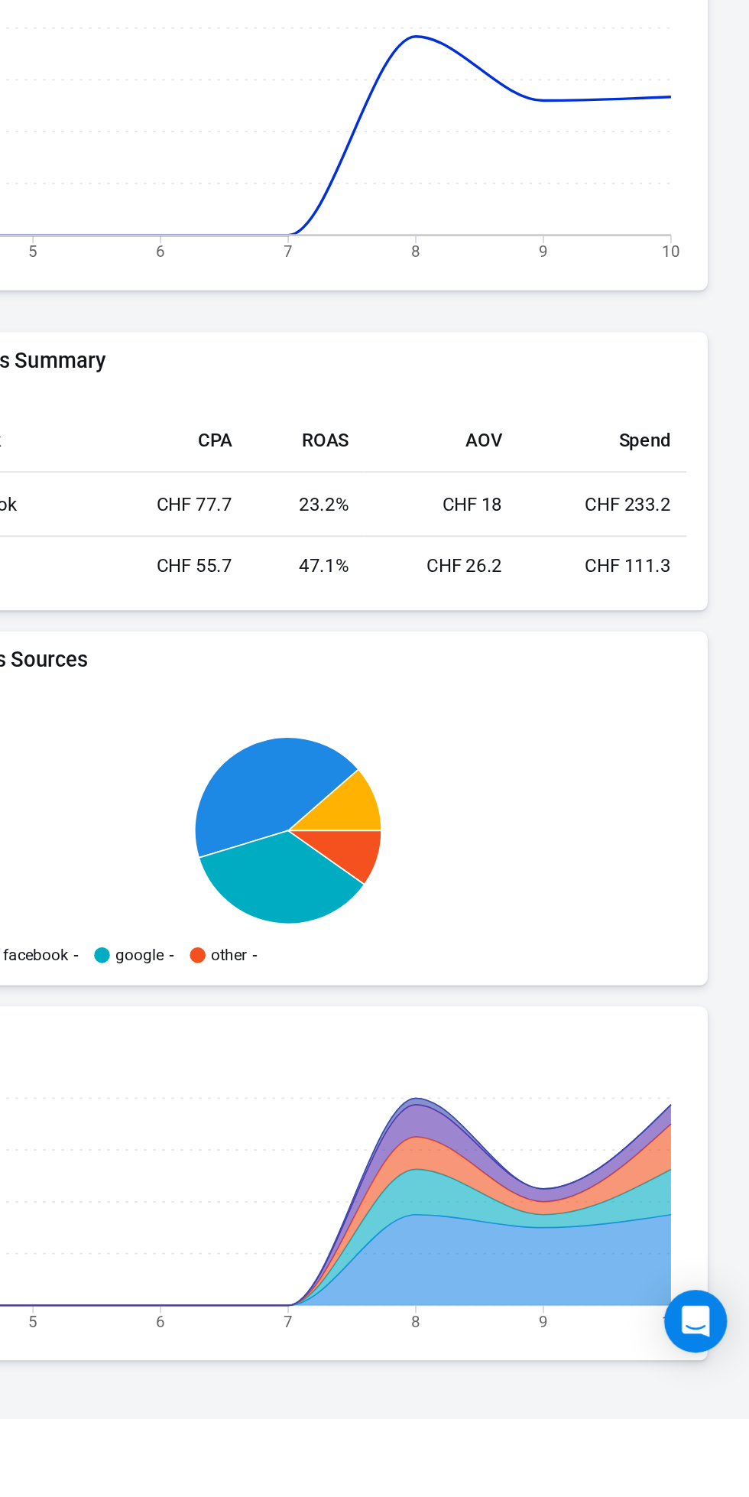
scroll to position [550, 0]
click at [719, 1450] on icon "Open Intercom Messenger" at bounding box center [715, 1440] width 18 height 18
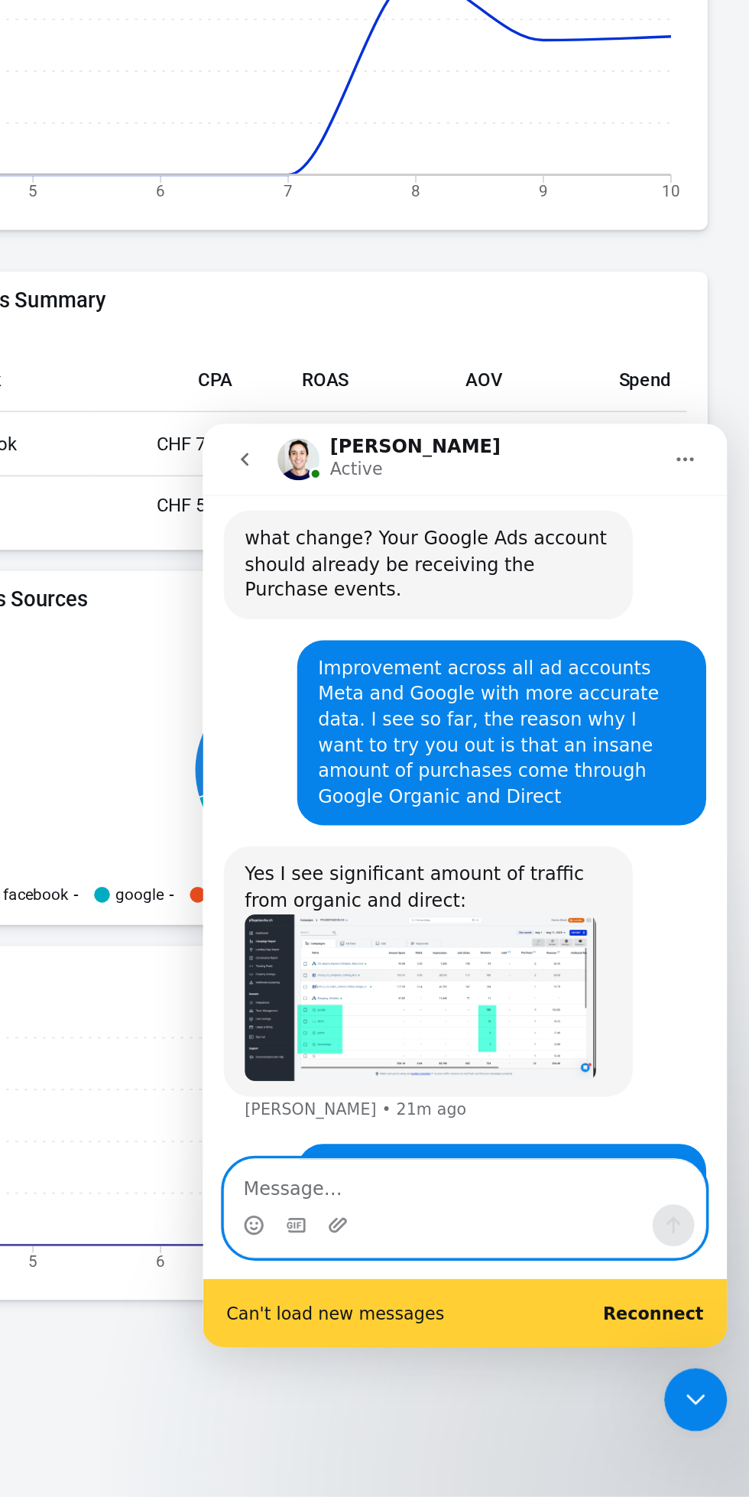
scroll to position [1667, 0]
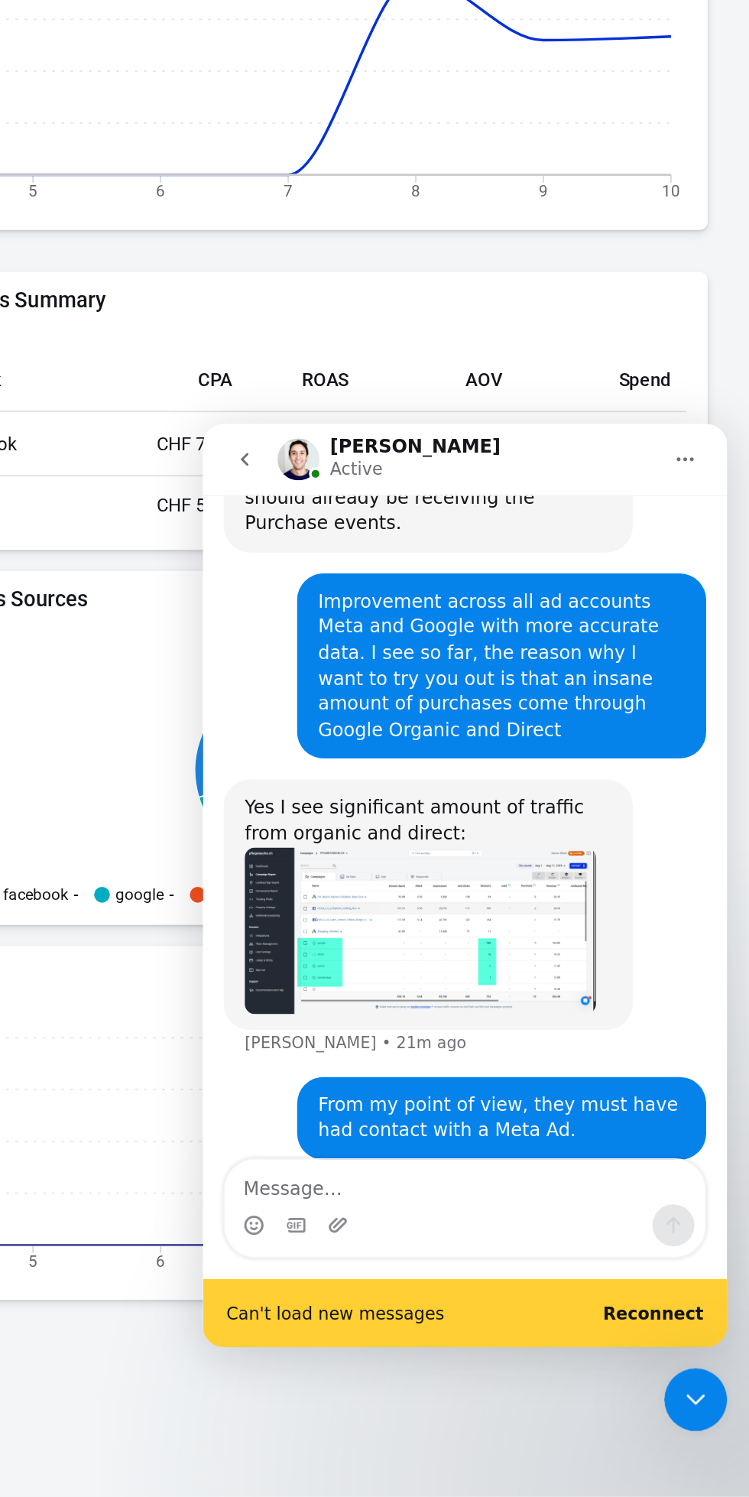
click at [476, 940] on b "Reconnect" at bounding box center [465, 942] width 59 height 11
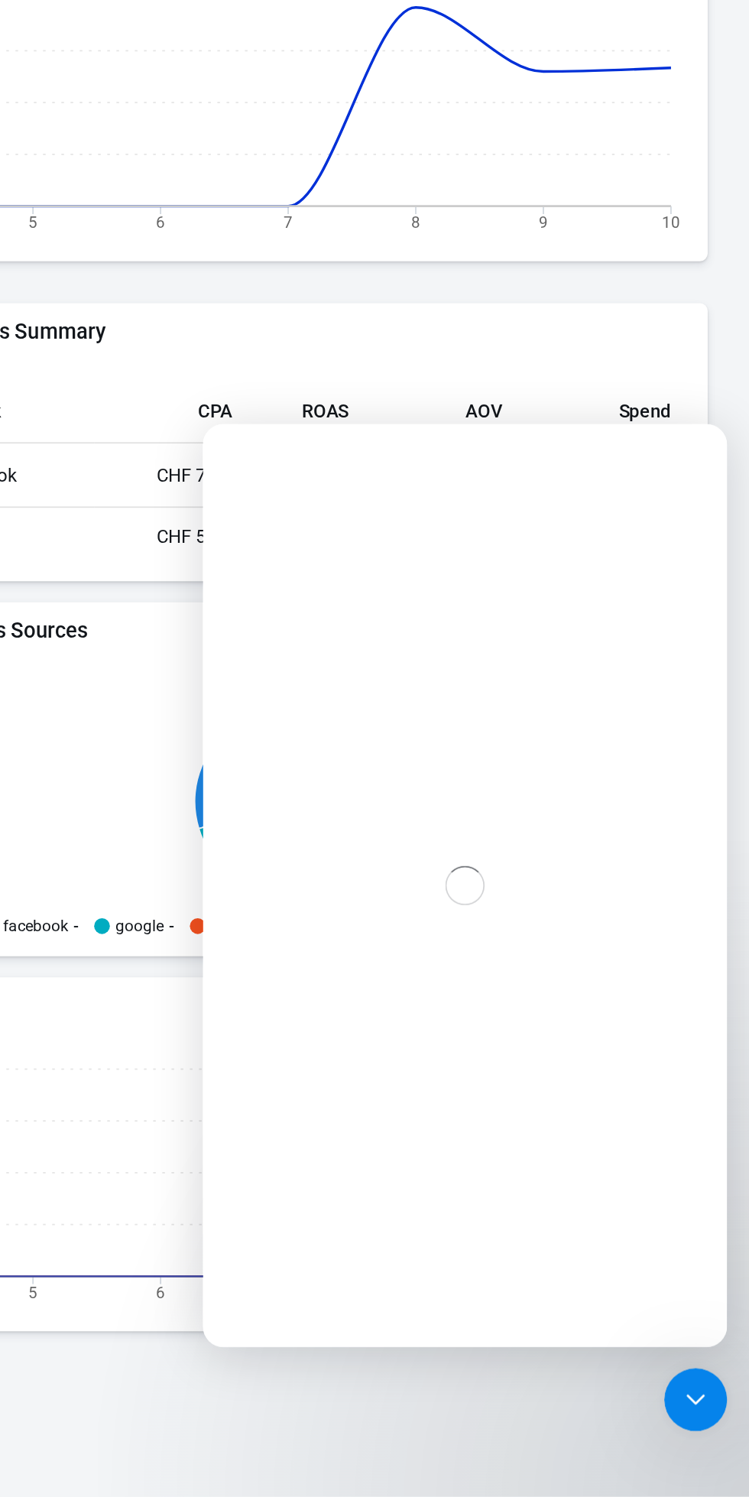
scroll to position [584, 0]
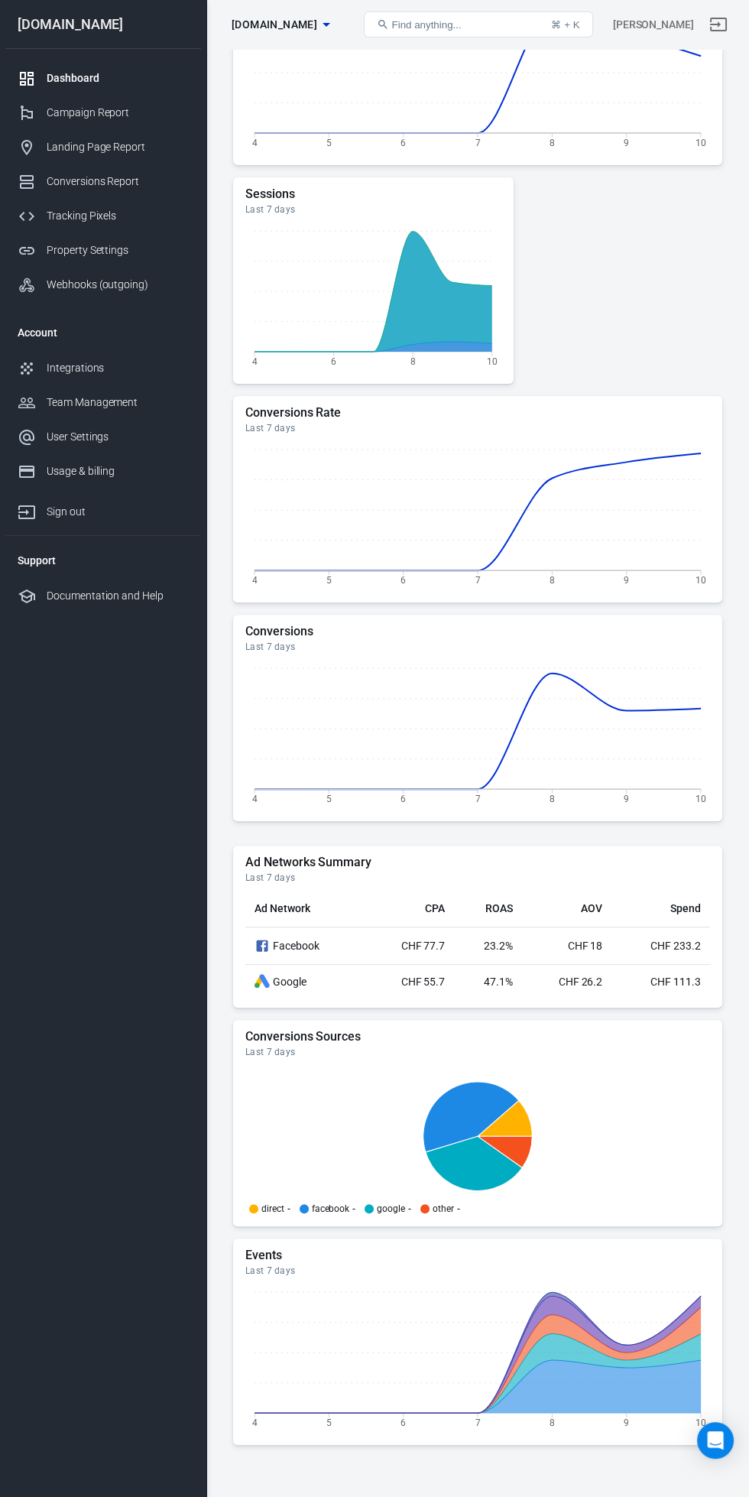
scroll to position [568, 0]
click at [745, 1496] on div "Home Last 7 days [DATE] － [DATE] Sessions 593 Last 7 days Conversions 1.8K Last…" at bounding box center [477, 545] width 543 height 2128
click at [744, 1496] on div "Home Last 7 days Aug 4 － Aug 10, 2025 Sessions 593 Last 7 days Conversions 1.8K…" at bounding box center [477, 545] width 543 height 2128
click at [742, 1496] on div "Home Last 7 days Aug 4 － Aug 10, 2025 Sessions 593 Last 7 days Conversions 1.8K…" at bounding box center [477, 545] width 543 height 2128
click at [696, 1496] on div "Home Last 7 days Aug 4 － Aug 10, 2025 Sessions 593 Last 7 days Conversions 1.8K…" at bounding box center [477, 545] width 543 height 2128
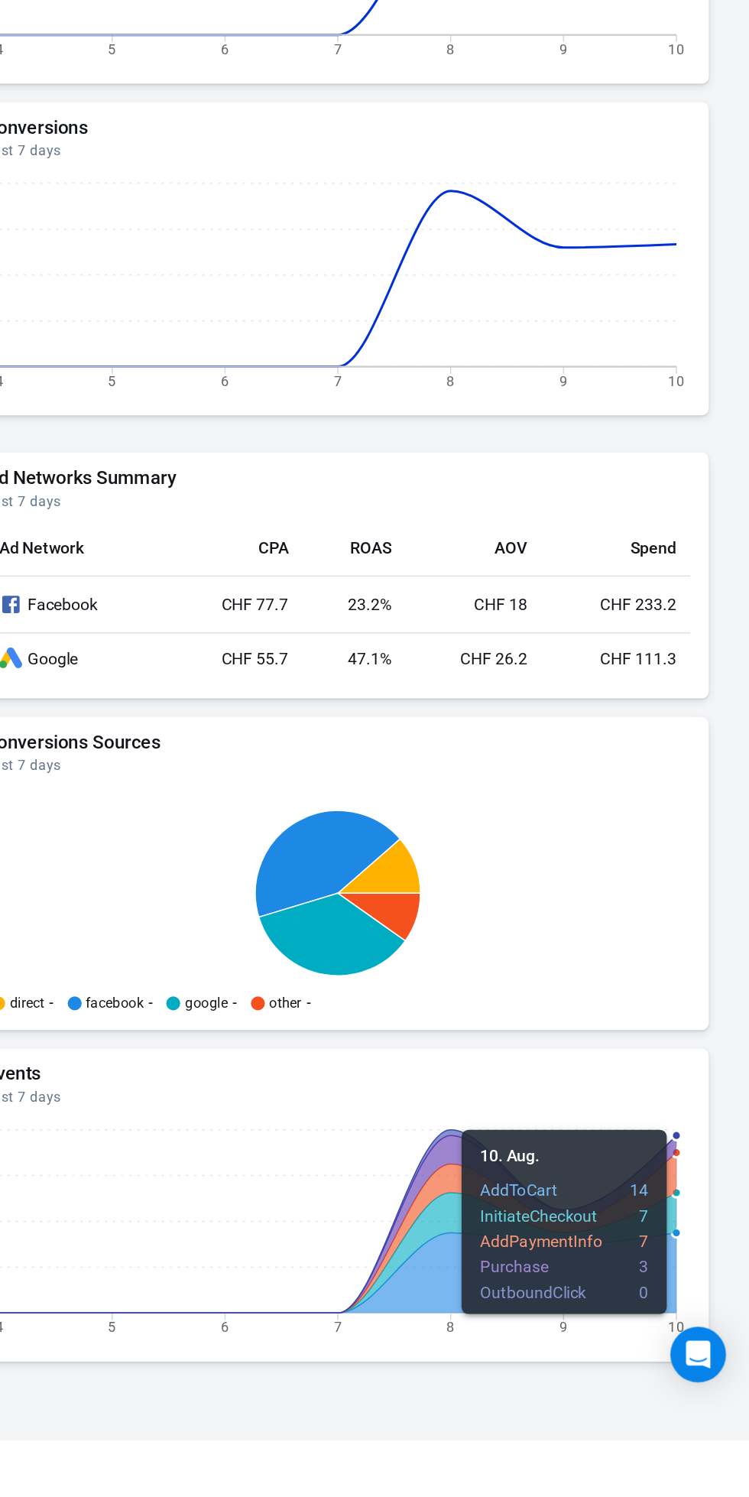
click at [717, 1459] on div "Open Intercom Messenger" at bounding box center [715, 1440] width 37 height 37
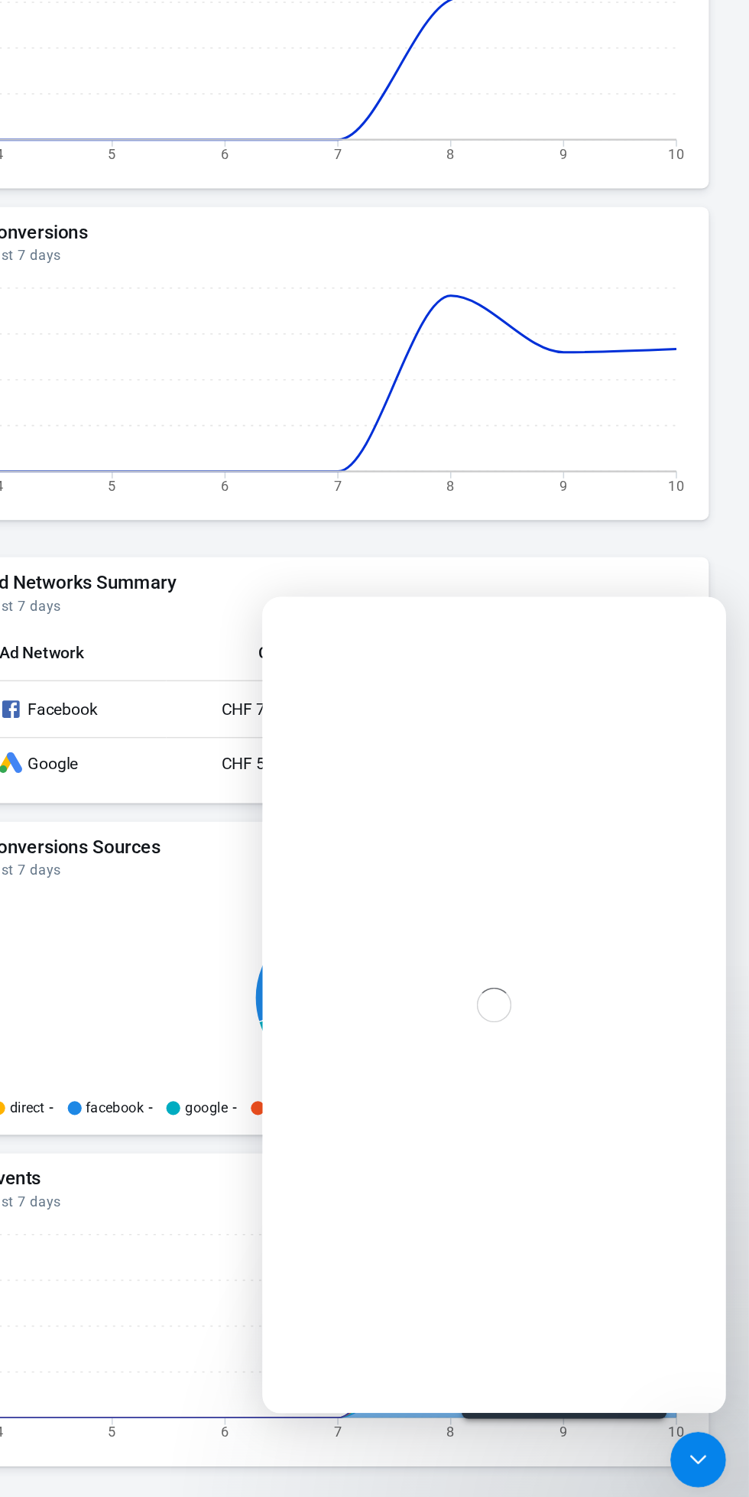
scroll to position [569, 0]
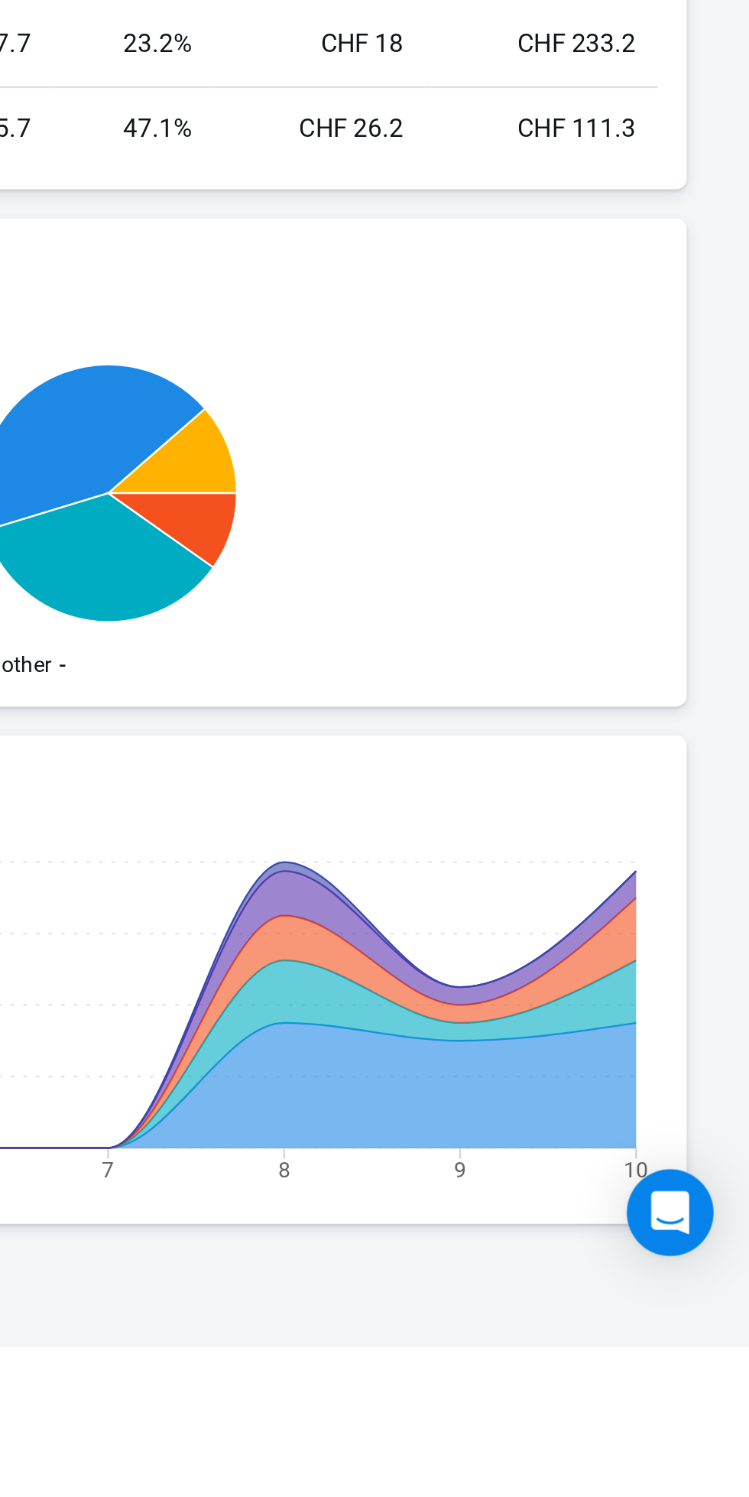
scroll to position [568, 0]
click at [722, 1450] on icon "Open Intercom Messenger" at bounding box center [716, 1440] width 16 height 18
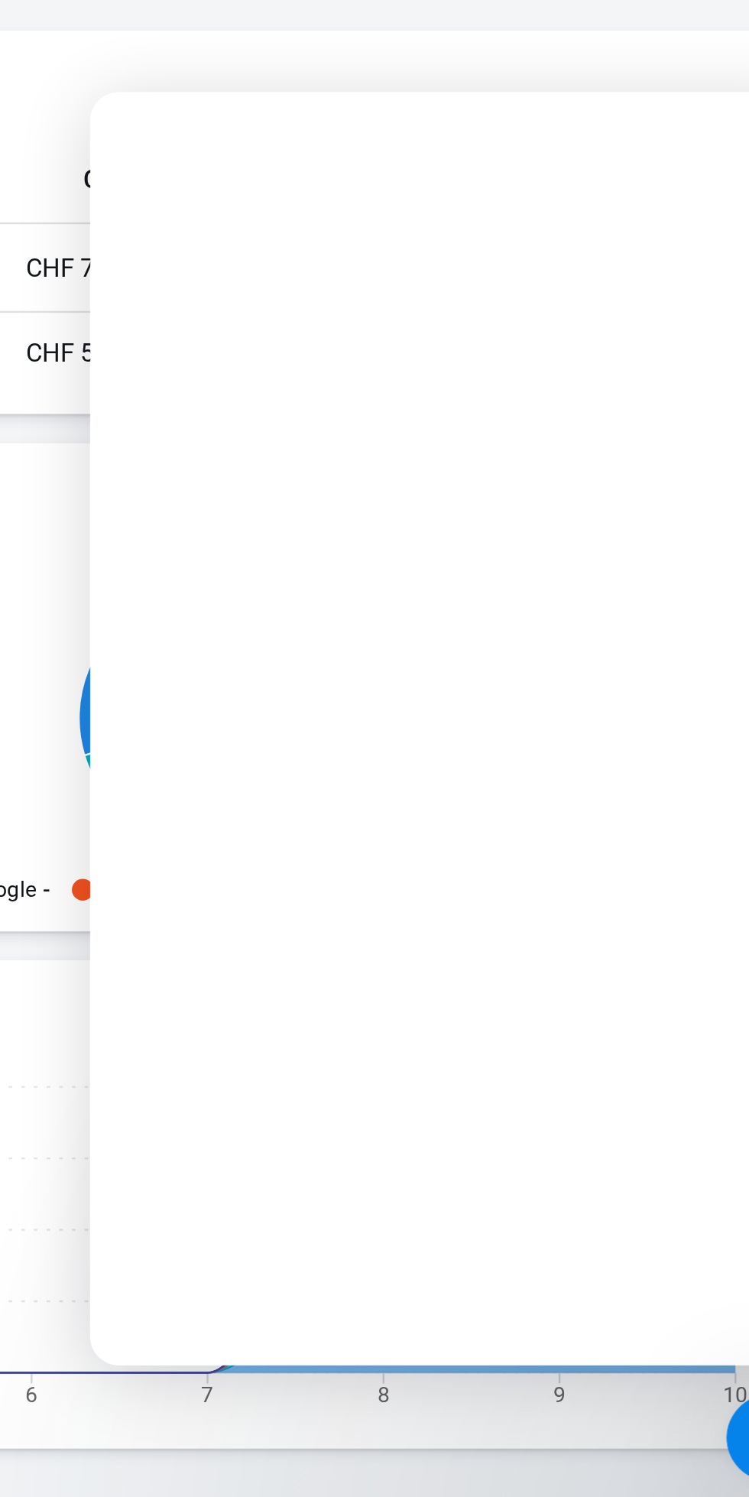
scroll to position [0, 0]
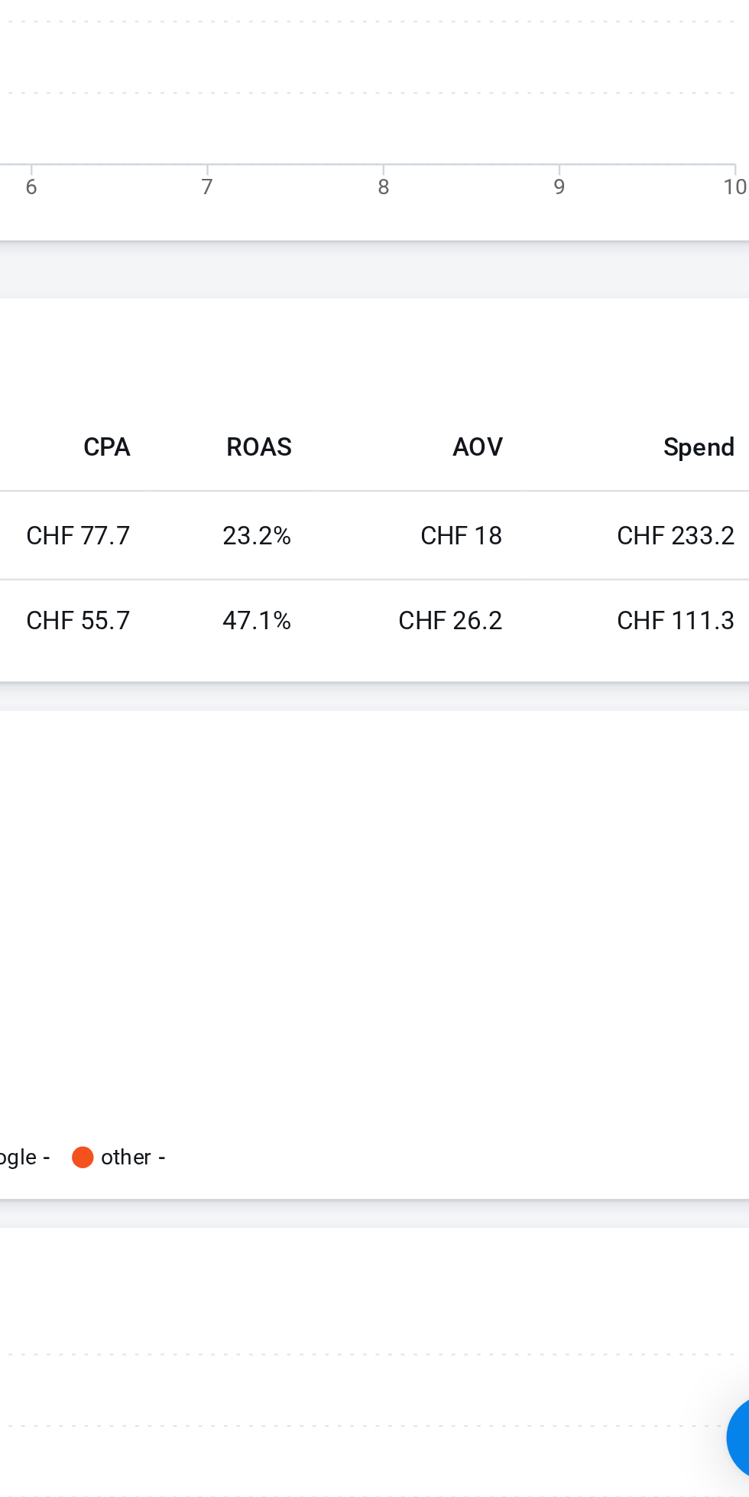
scroll to position [455, 0]
